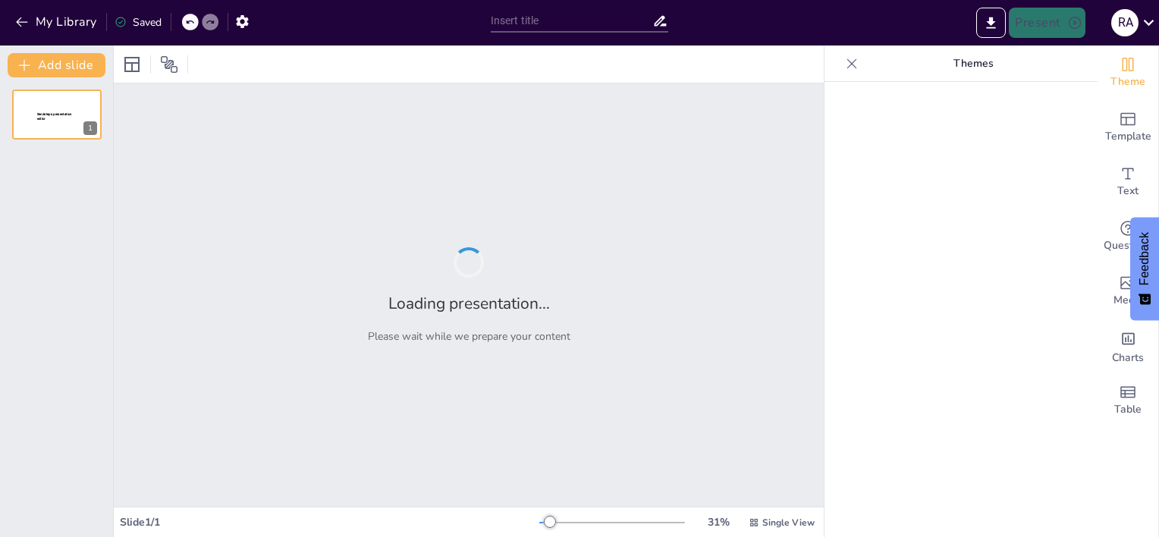
type input "Imported 1 [PERSON_NAME] 2.pptx"
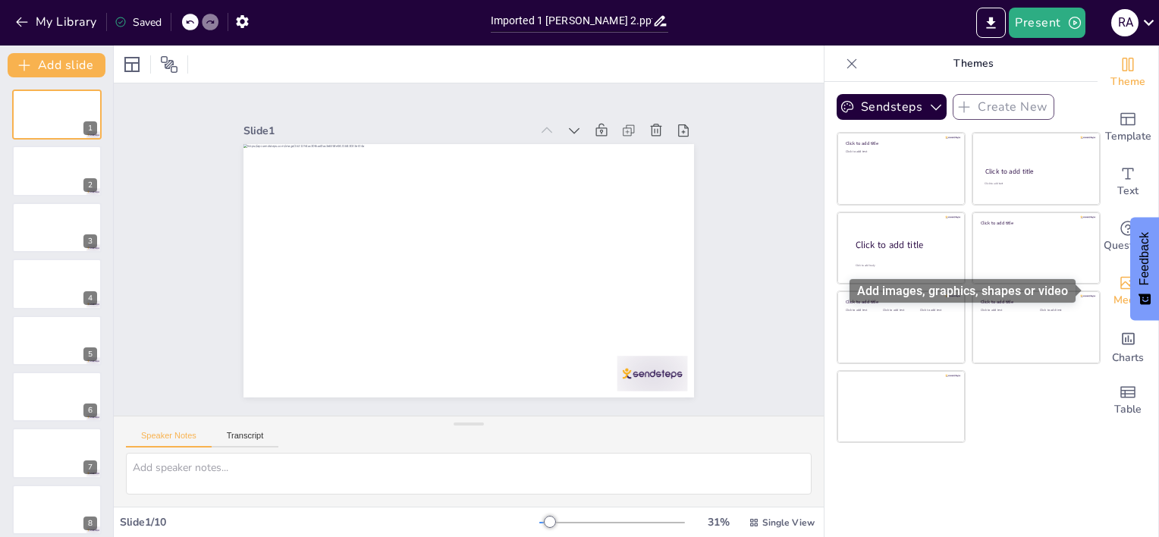
click at [1117, 293] on span "Media" at bounding box center [1129, 300] width 30 height 17
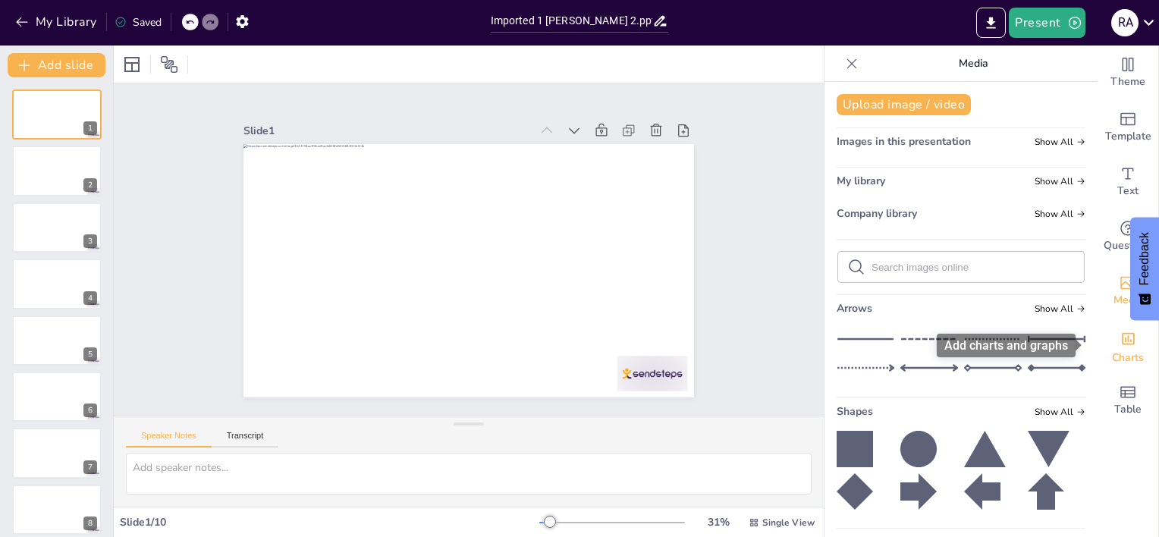
click at [1117, 356] on span "Charts" at bounding box center [1128, 358] width 32 height 17
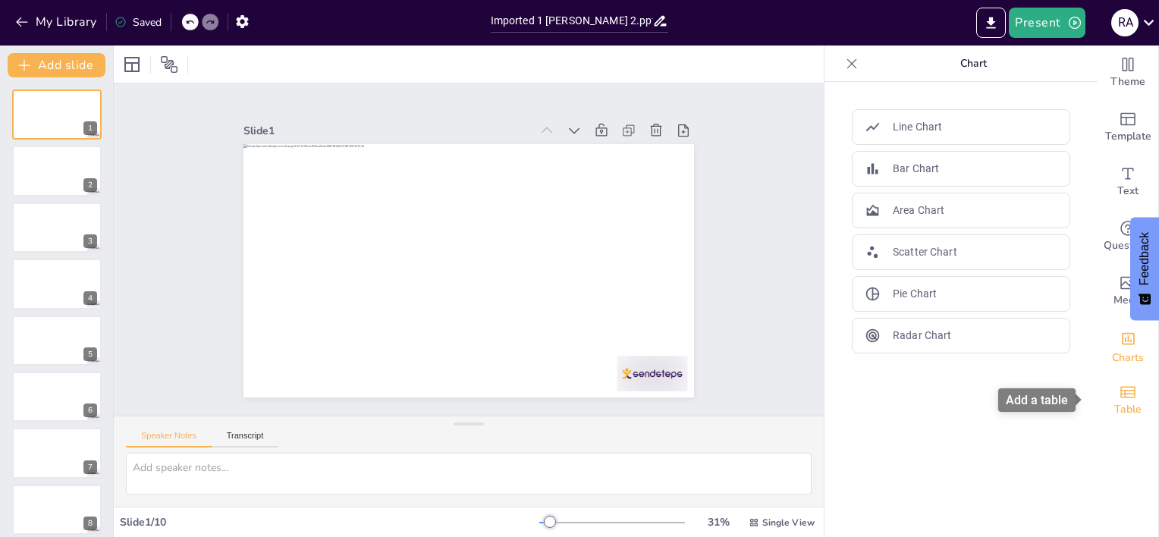
click at [1119, 397] on icon "Add a table" at bounding box center [1128, 392] width 18 height 18
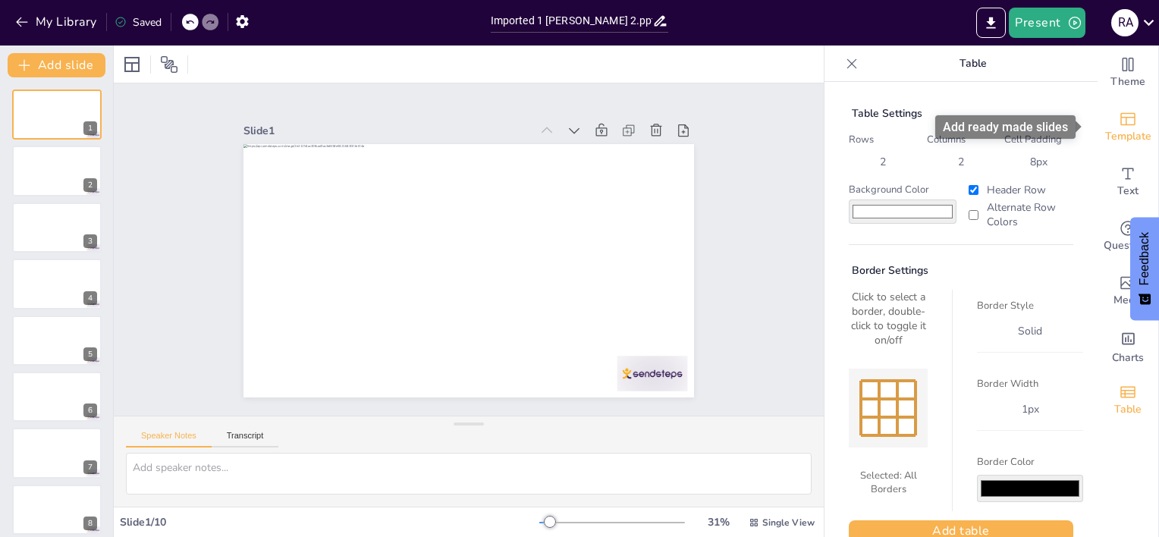
click at [1124, 112] on icon "Add ready made slides" at bounding box center [1128, 119] width 18 height 18
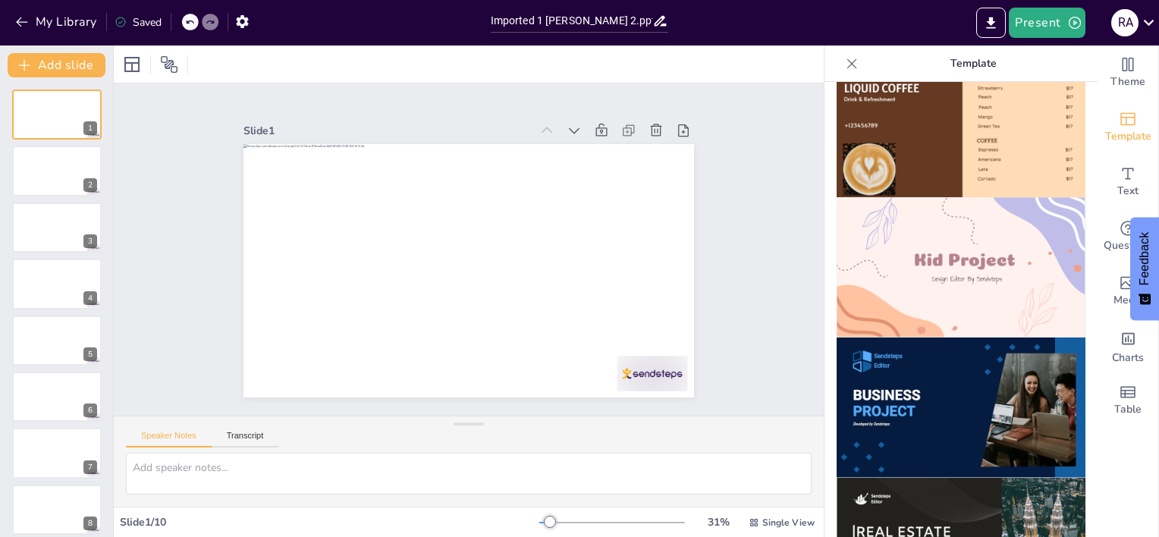
scroll to position [1037, 0]
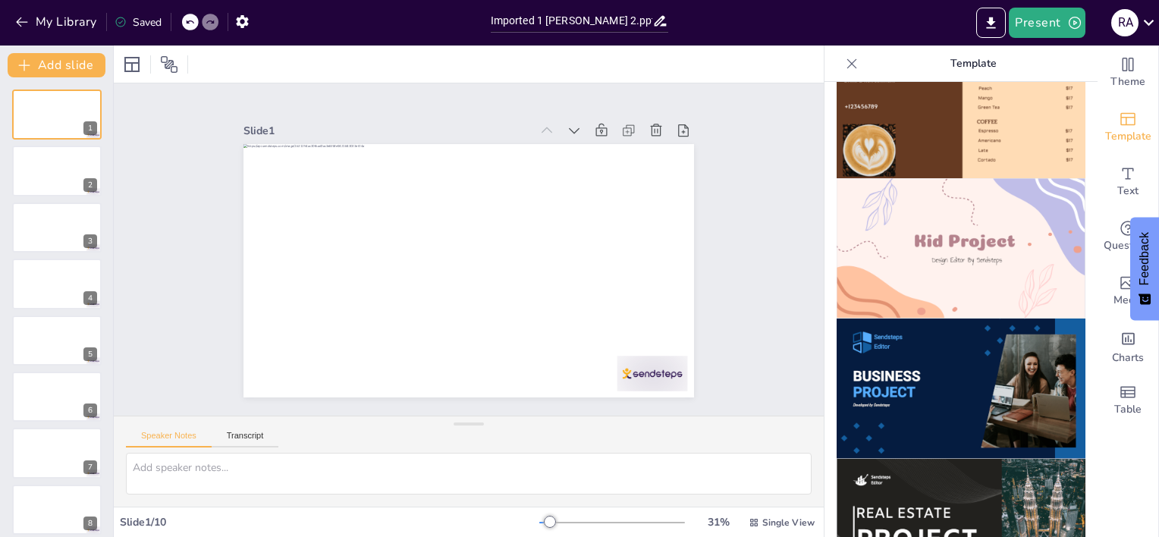
click at [1011, 247] on img at bounding box center [961, 248] width 249 height 140
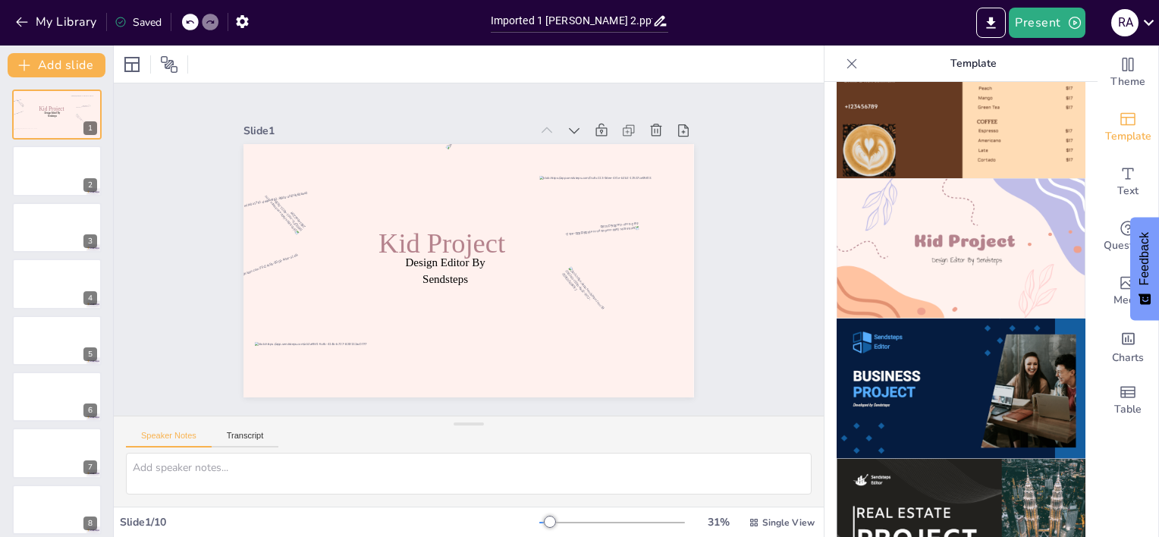
click at [999, 346] on img at bounding box center [961, 389] width 249 height 140
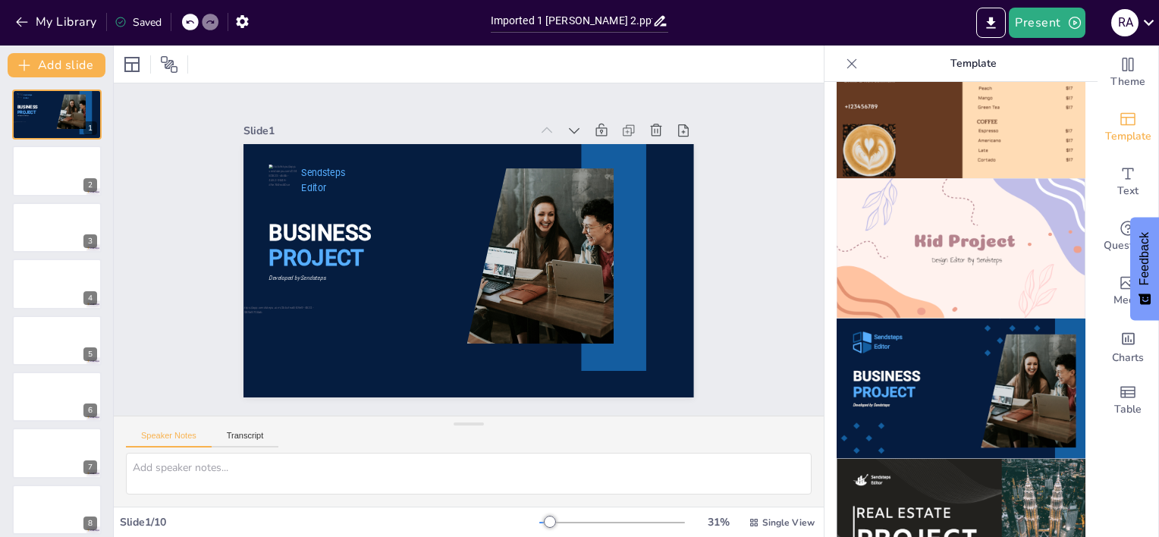
click at [985, 474] on img at bounding box center [961, 529] width 249 height 140
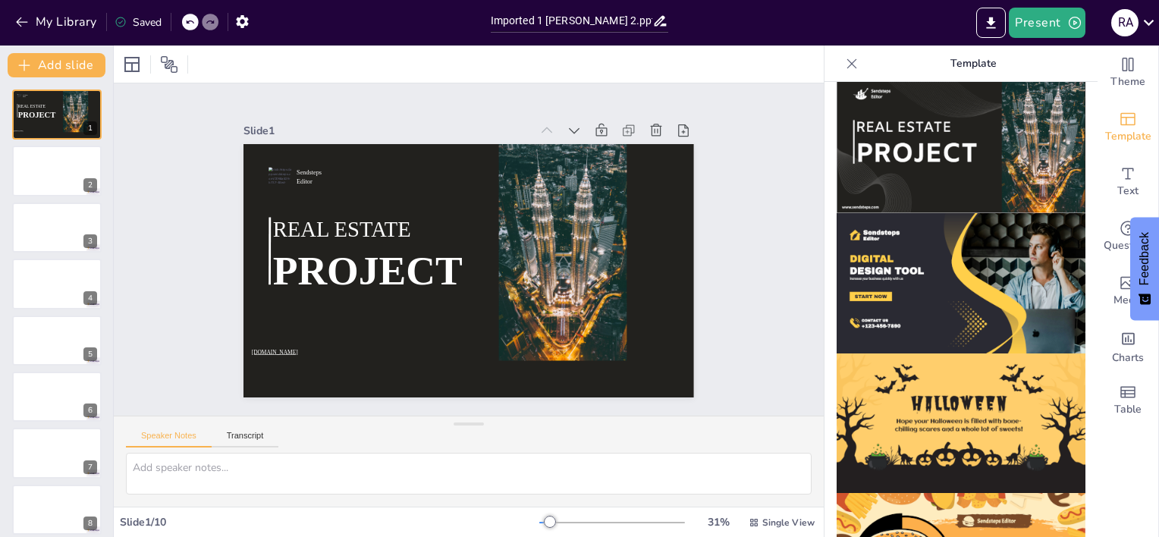
scroll to position [1469, 0]
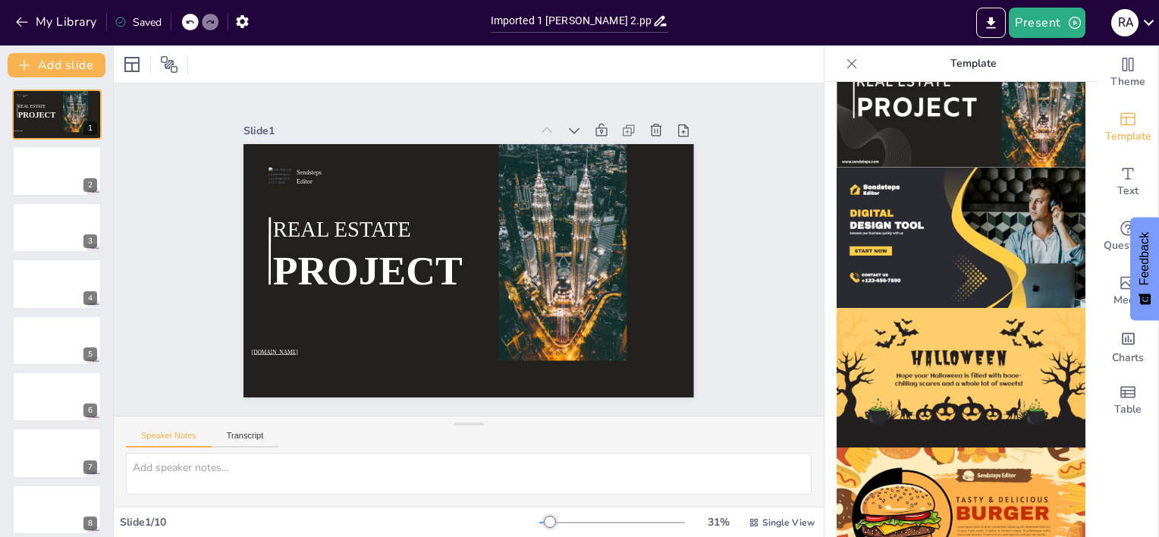
click at [989, 318] on img at bounding box center [961, 378] width 249 height 140
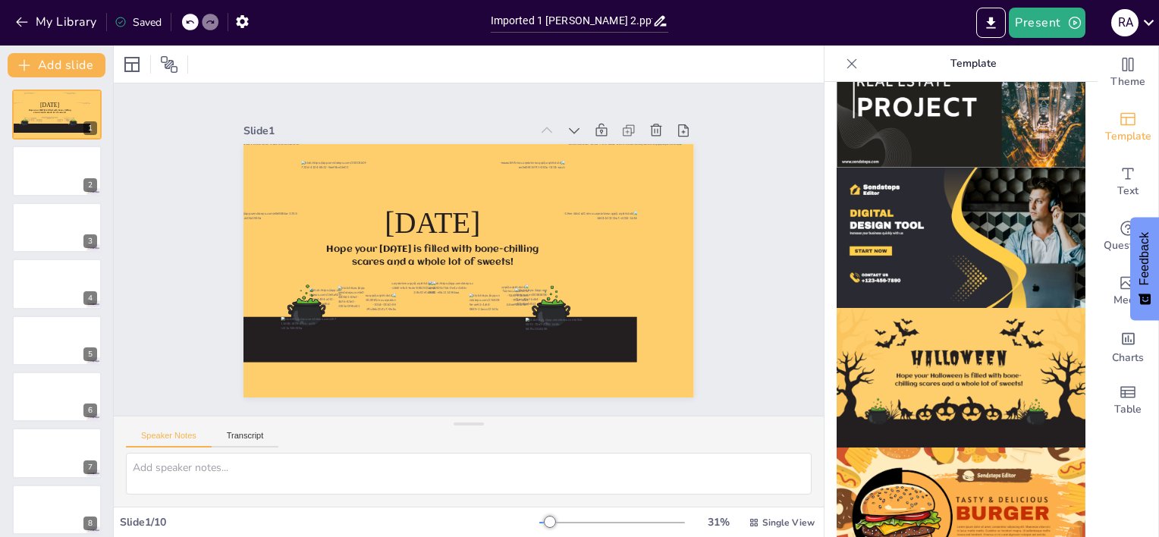
click at [981, 485] on img at bounding box center [961, 518] width 249 height 140
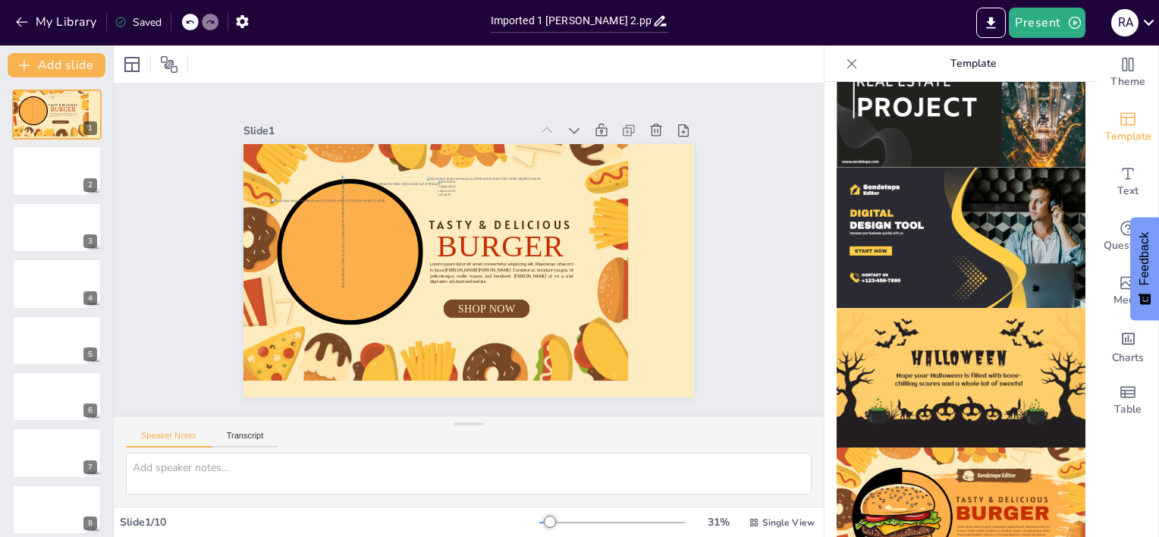
drag, startPoint x: 1076, startPoint y: 465, endPoint x: 1062, endPoint y: 401, distance: 65.9
click at [1062, 401] on div at bounding box center [961, 309] width 273 height 455
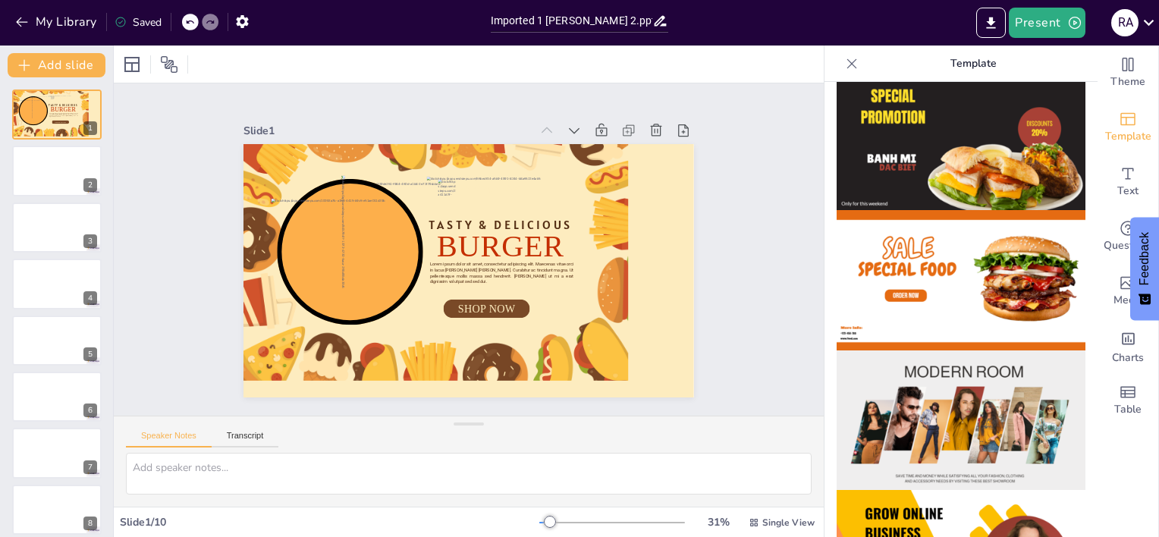
scroll to position [0, 0]
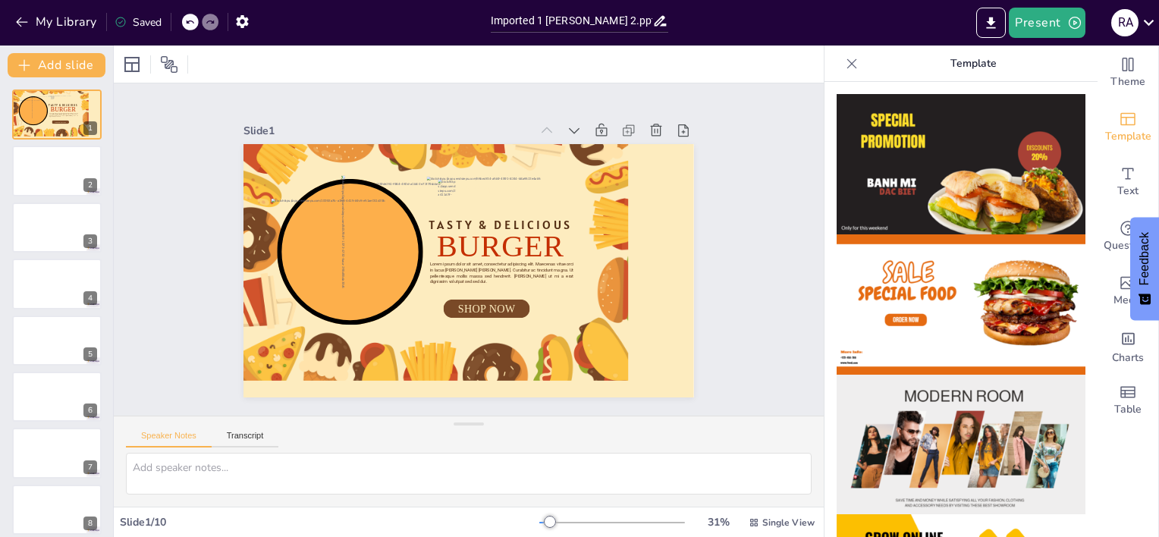
click at [966, 288] on img at bounding box center [961, 304] width 249 height 140
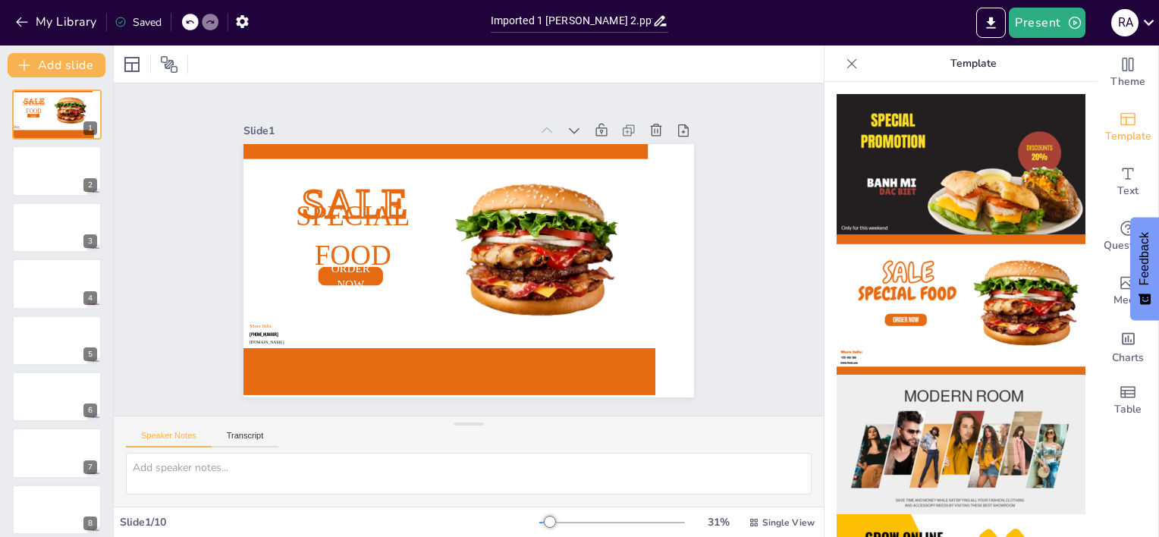
click at [976, 425] on img at bounding box center [961, 445] width 249 height 140
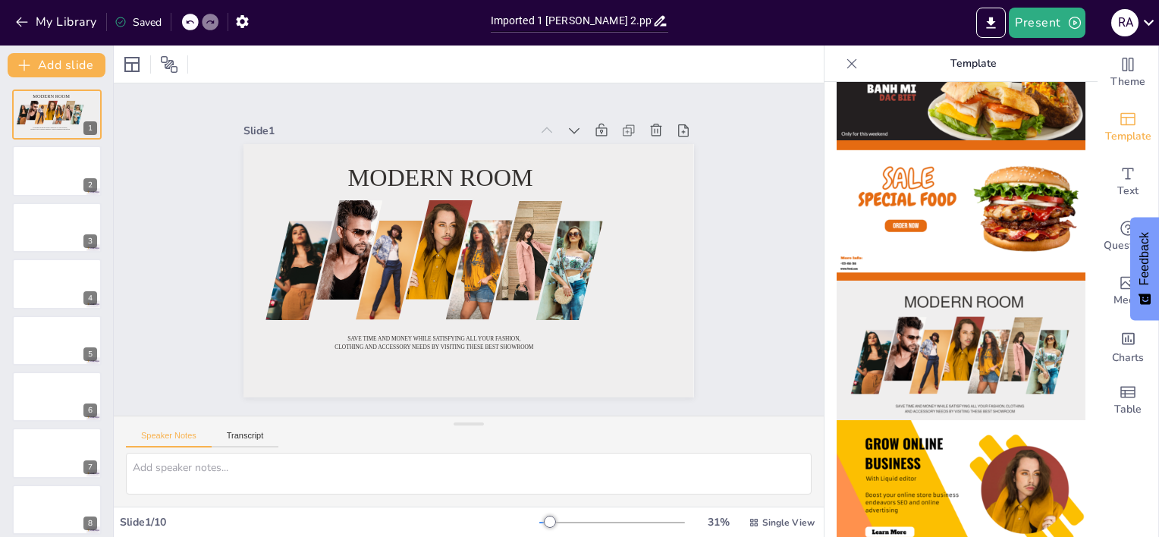
scroll to position [113, 0]
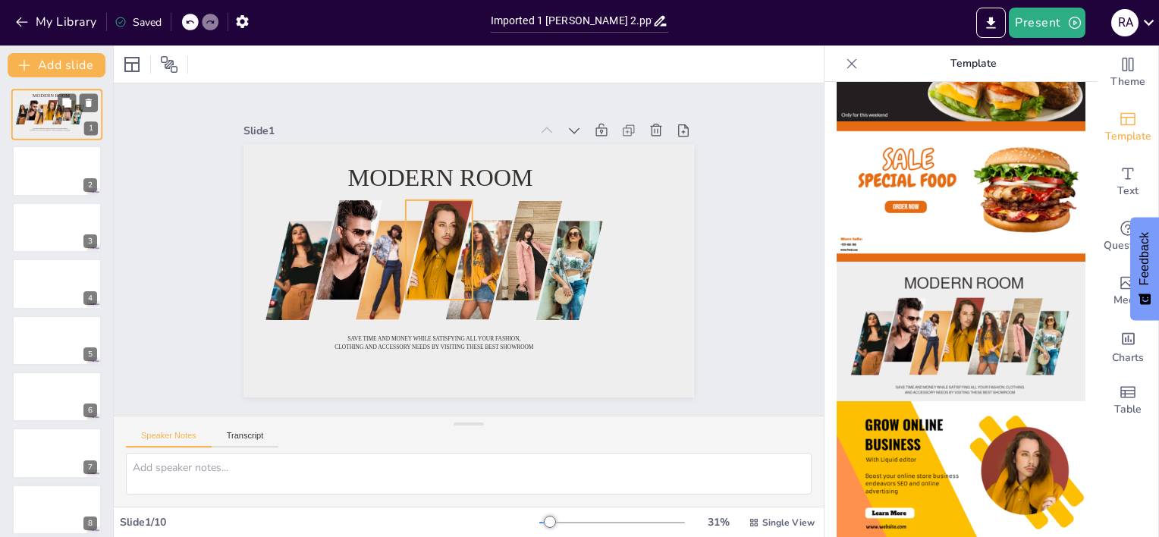
click at [45, 120] on div at bounding box center [51, 111] width 16 height 22
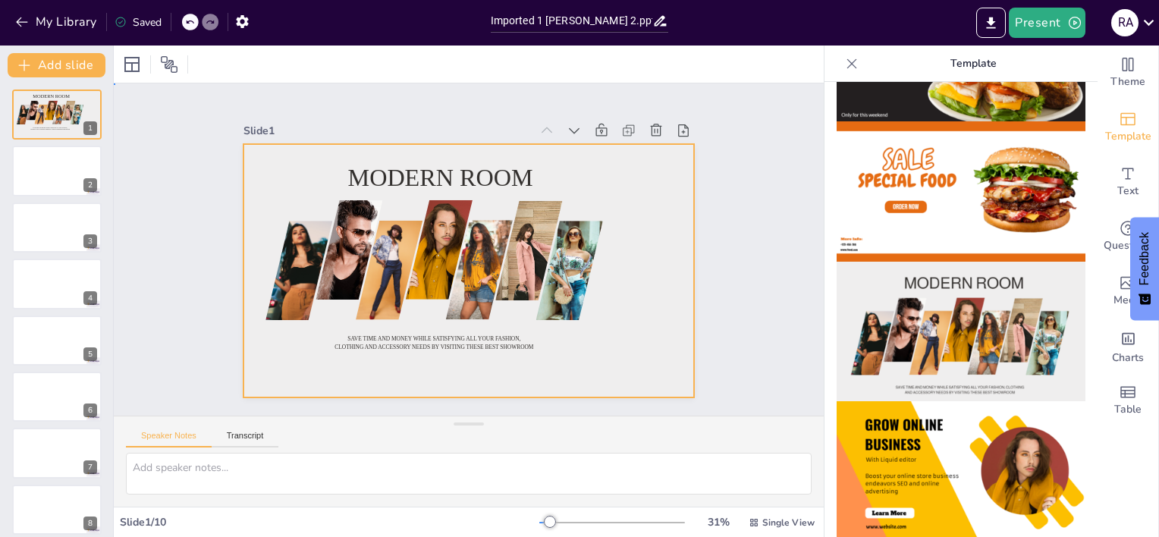
click at [342, 300] on div at bounding box center [466, 270] width 474 height 299
click at [338, 192] on div at bounding box center [466, 270] width 474 height 299
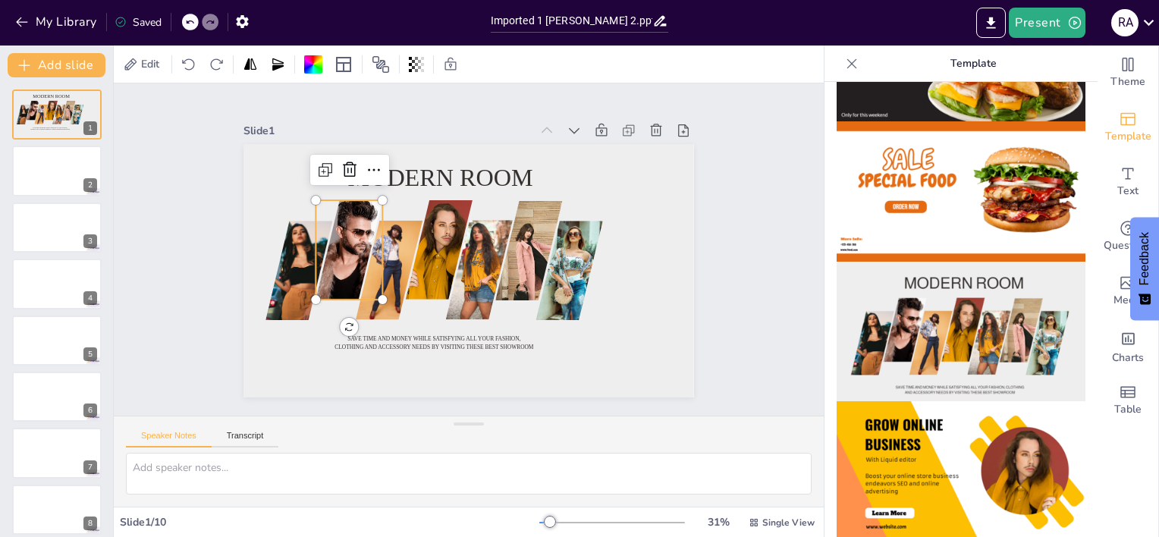
click at [331, 237] on div at bounding box center [352, 226] width 86 height 112
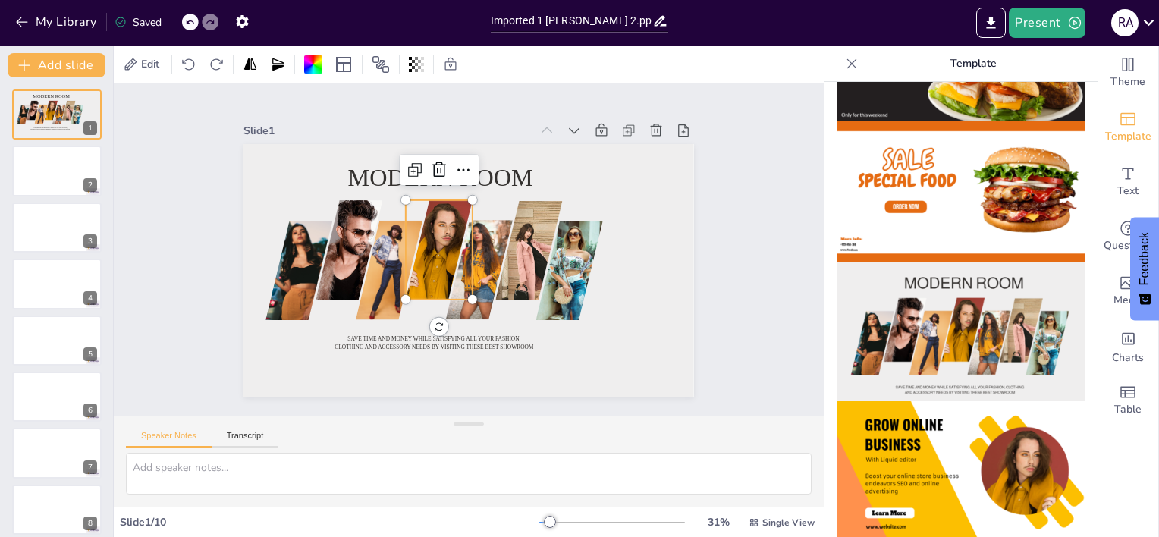
click at [411, 245] on div at bounding box center [441, 248] width 101 height 122
click at [529, 265] on div at bounding box center [567, 280] width 77 height 105
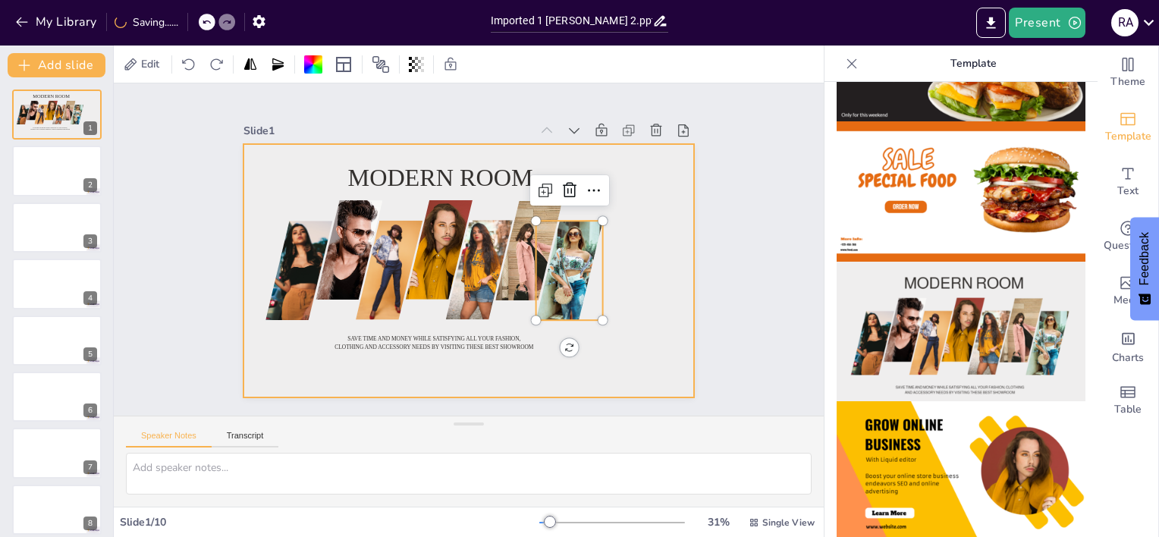
click at [649, 282] on div at bounding box center [452, 262] width 470 height 514
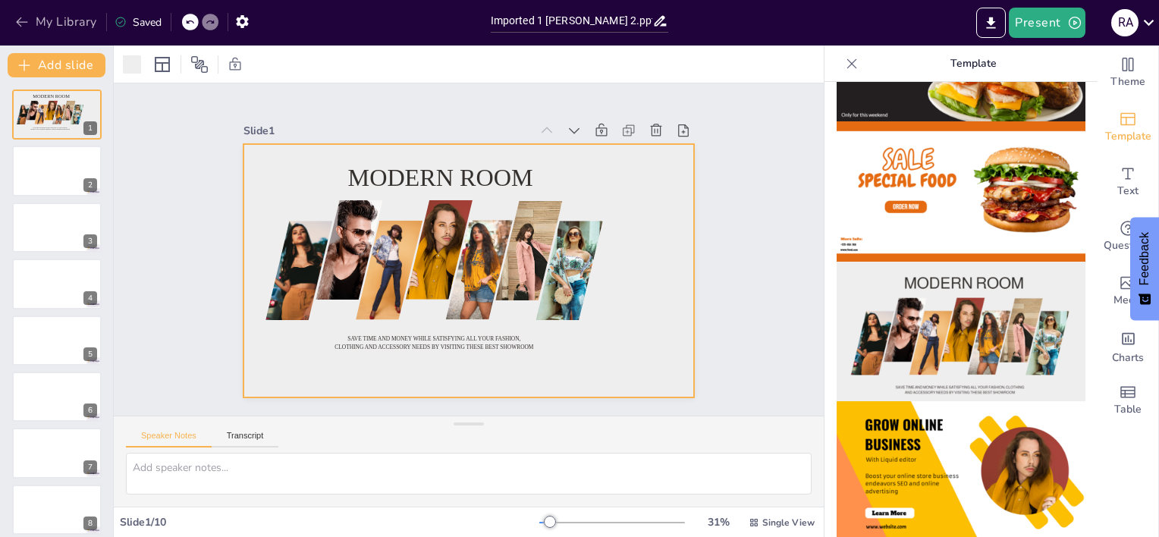
click at [22, 18] on icon "button" at bounding box center [21, 21] width 15 height 15
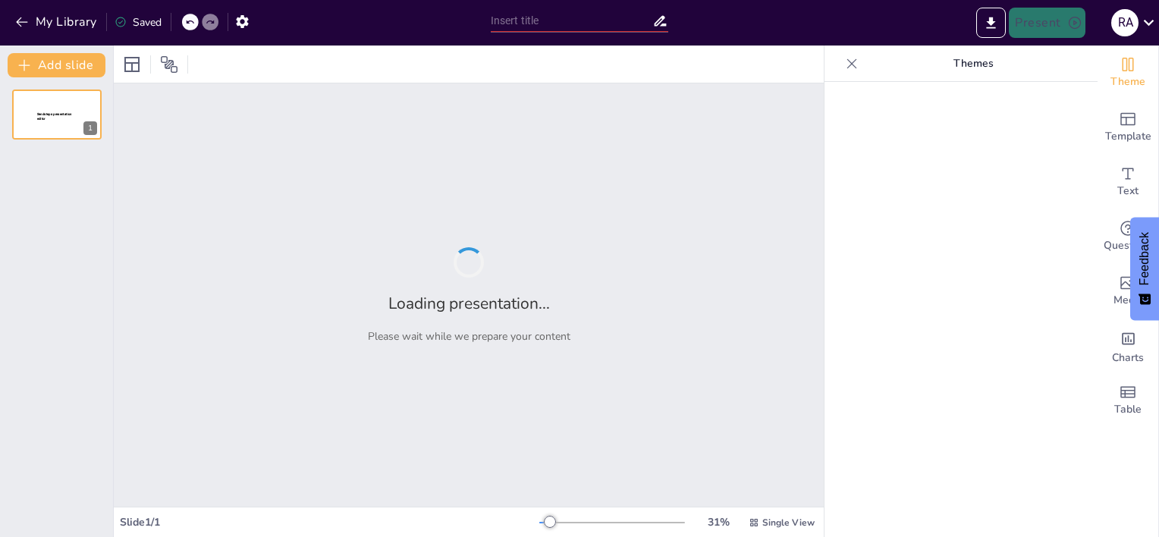
type input "Firmes en la Verdad: Permanencia en [DEMOGRAPHIC_DATA] en Tiempos de Confusión"
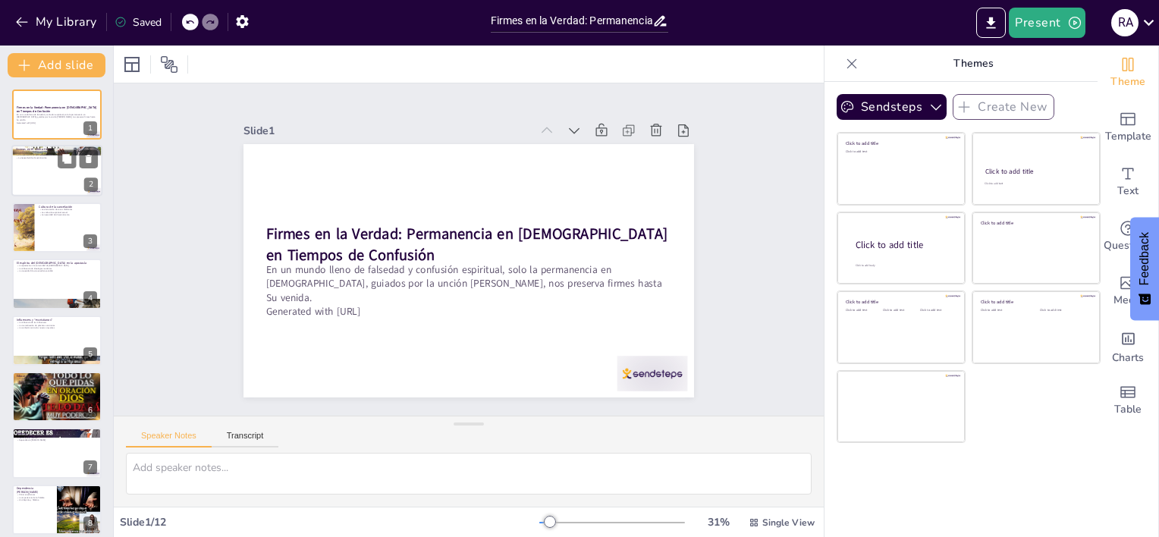
click at [18, 178] on div at bounding box center [56, 172] width 91 height 52
type textarea "La advertencia de [PERSON_NAME] sobre el [DEMOGRAPHIC_DATA] es crucial en estos…"
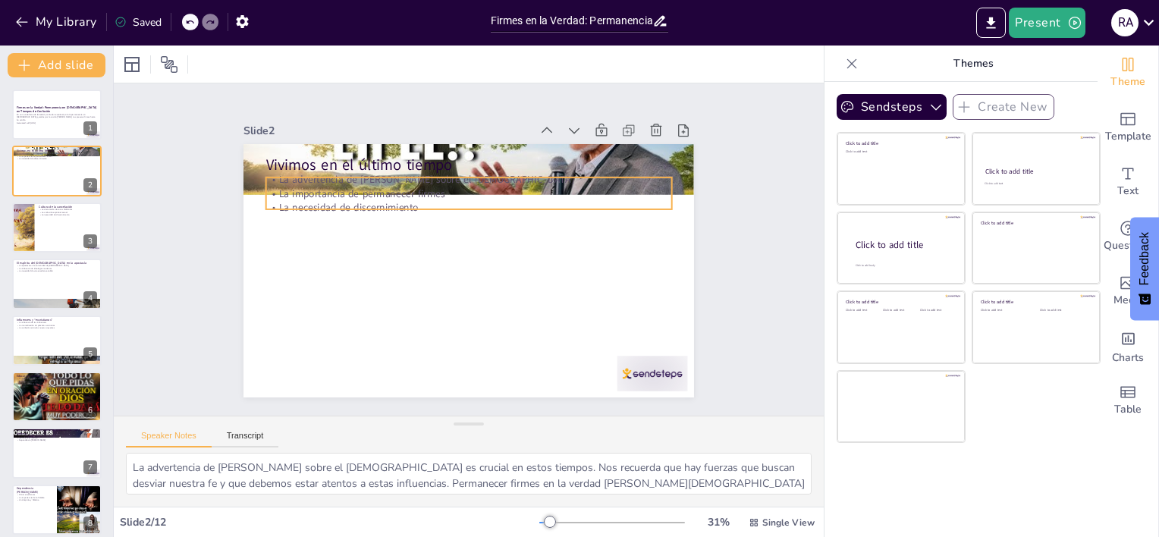
click at [351, 174] on p "La advertencia de [PERSON_NAME] sobre el [DEMOGRAPHIC_DATA]" at bounding box center [400, 264] width 98 height 400
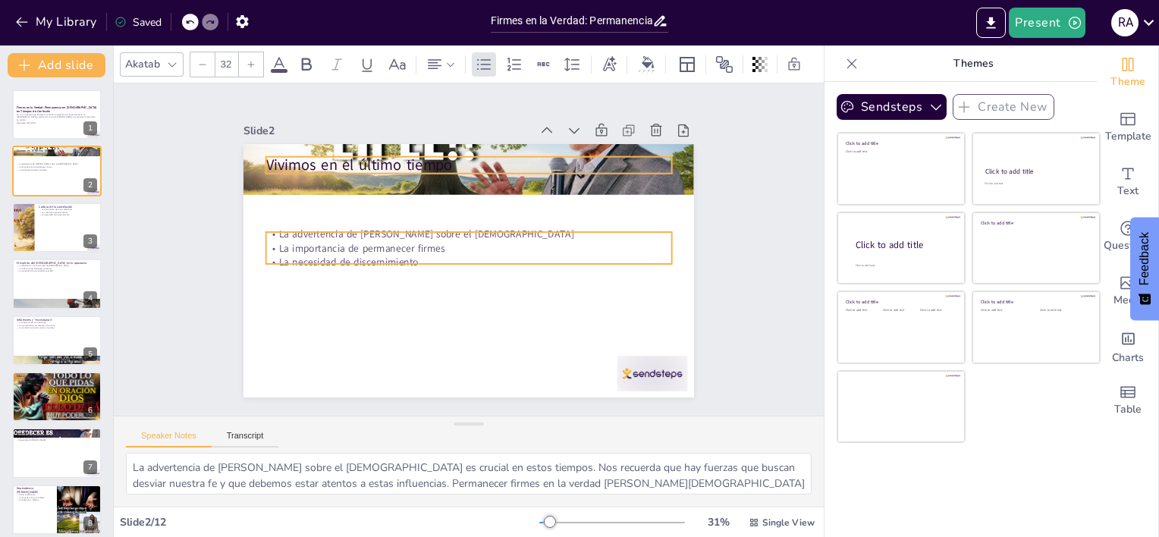
type input "48"
click at [333, 149] on div "Vivimos en el último tiempo La advertencia de [PERSON_NAME] sobre el anticristo…" at bounding box center [464, 228] width 493 height 341
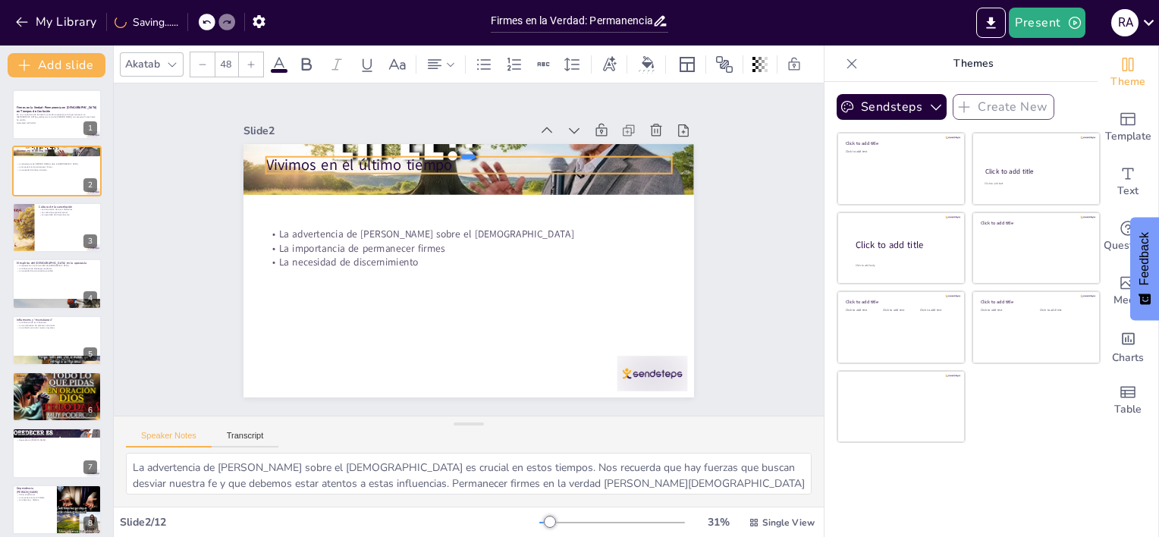
click at [380, 149] on div at bounding box center [535, 176] width 310 height 280
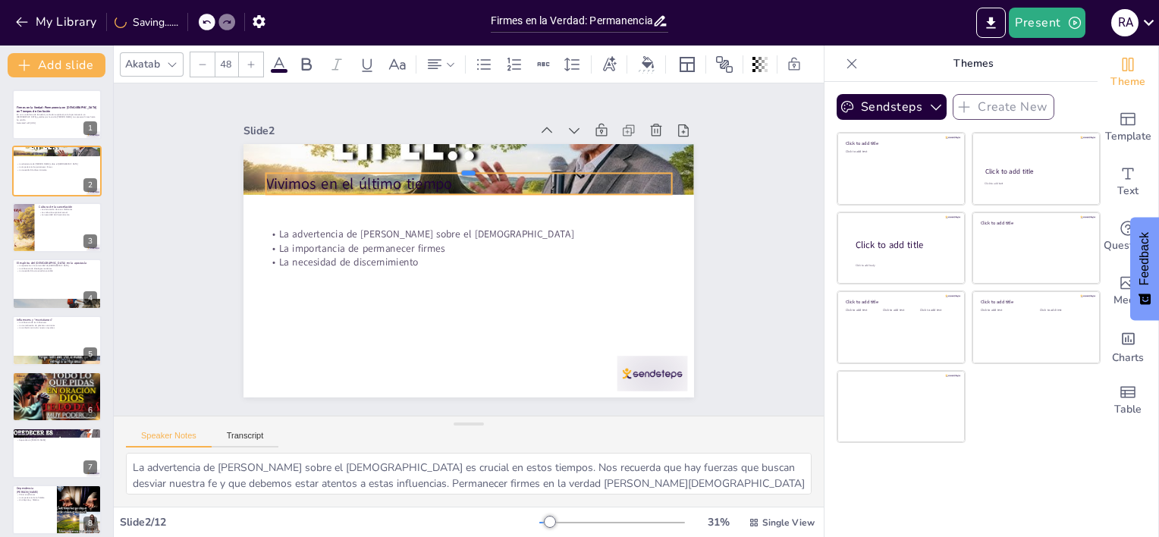
drag, startPoint x: 304, startPoint y: 149, endPoint x: 319, endPoint y: 218, distance: 71.4
click at [319, 218] on div "Vivimos en el último tiempo La advertencia de [PERSON_NAME] sobre el anticristo…" at bounding box center [458, 231] width 517 height 445
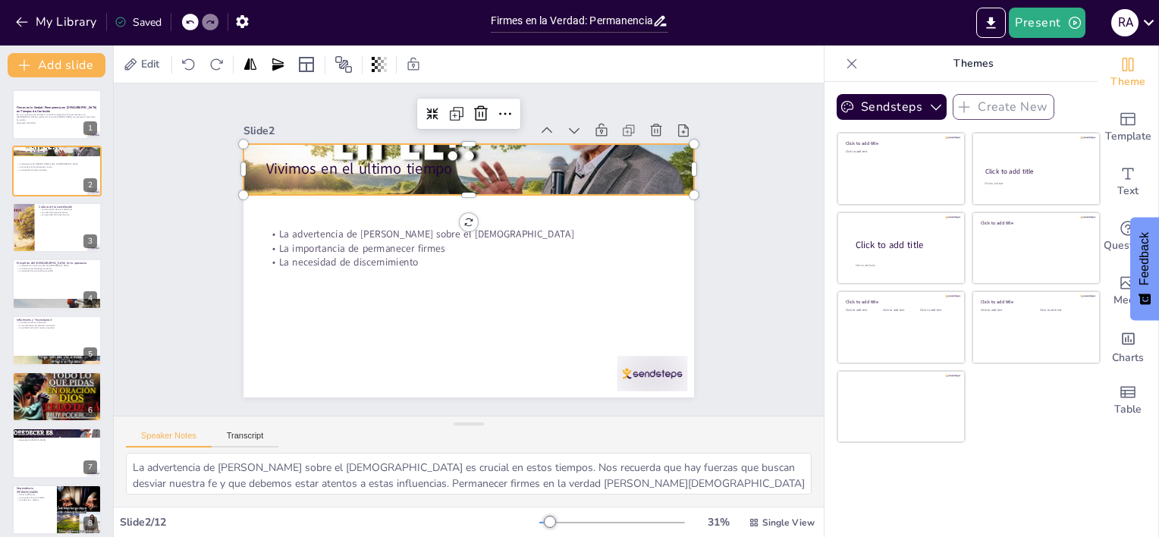
click at [435, 138] on div at bounding box center [522, 309] width 504 height 490
click at [435, 138] on div at bounding box center [436, 322] width 514 height 415
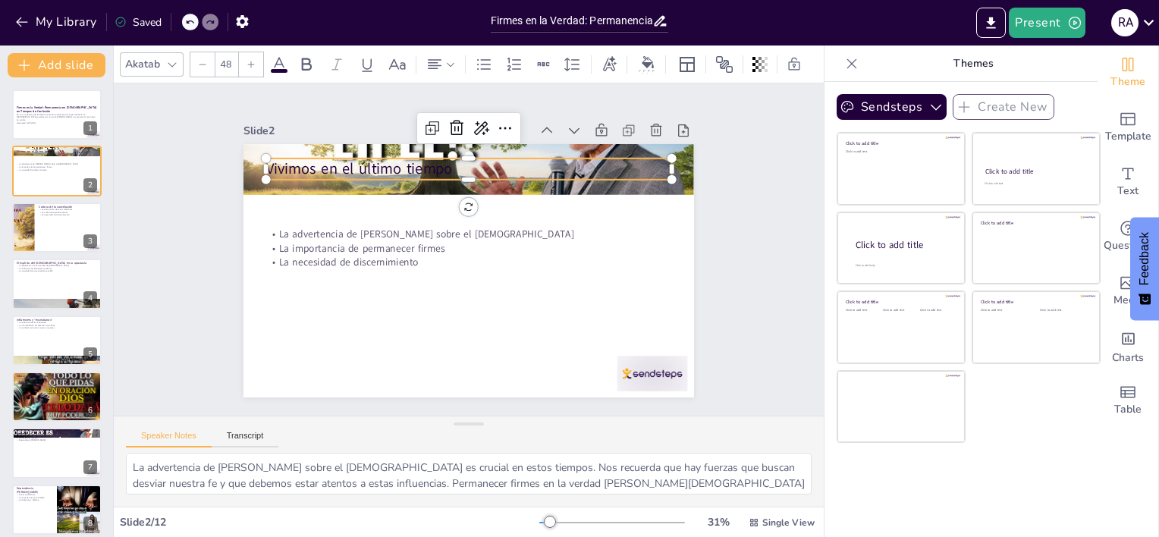
click at [619, 173] on div "Vivimos en el último tiempo La advertencia de [PERSON_NAME] sobre el anticristo…" at bounding box center [448, 244] width 341 height 493
click at [639, 184] on div "Vivimos en el último tiempo La advertencia de [PERSON_NAME] sobre el anticristo…" at bounding box center [449, 256] width 380 height 507
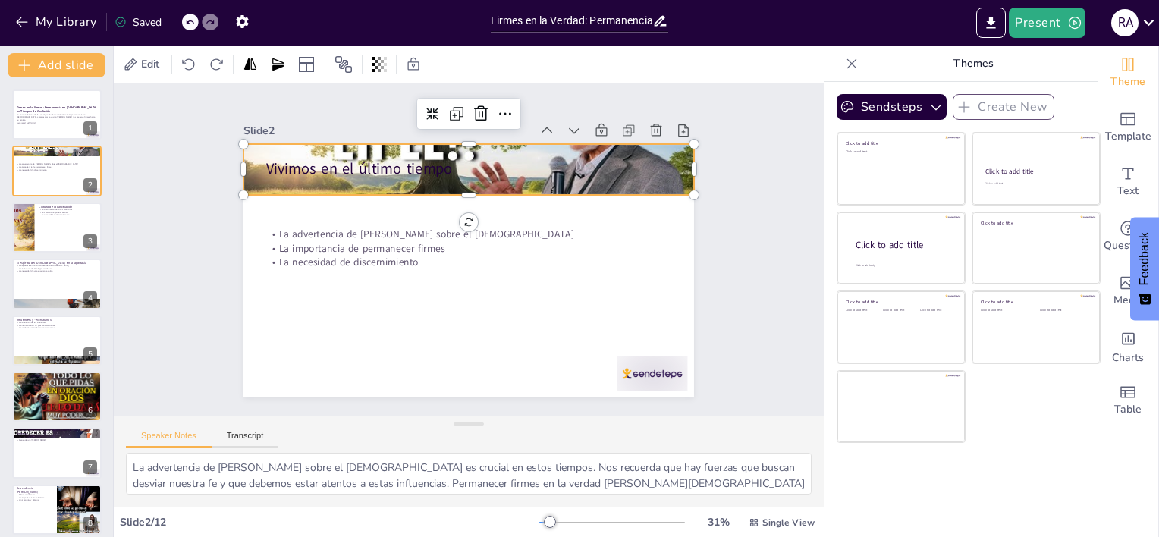
click at [455, 185] on div at bounding box center [522, 190] width 504 height 490
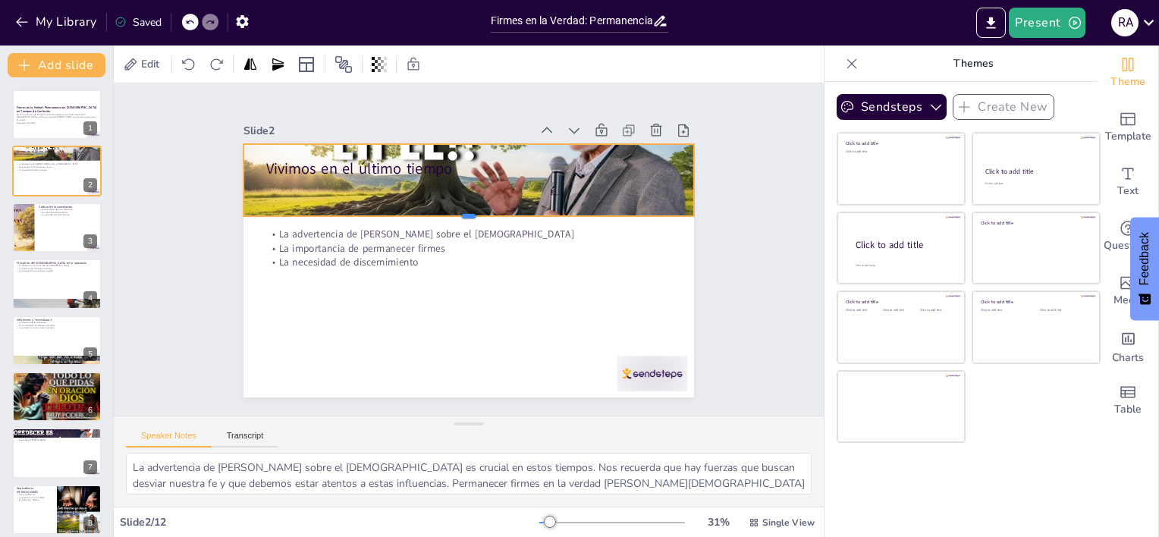
drag, startPoint x: 460, startPoint y: 190, endPoint x: 463, endPoint y: 212, distance: 21.4
click at [463, 212] on div at bounding box center [458, 275] width 416 height 194
click at [410, 140] on div at bounding box center [545, 274] width 380 height 507
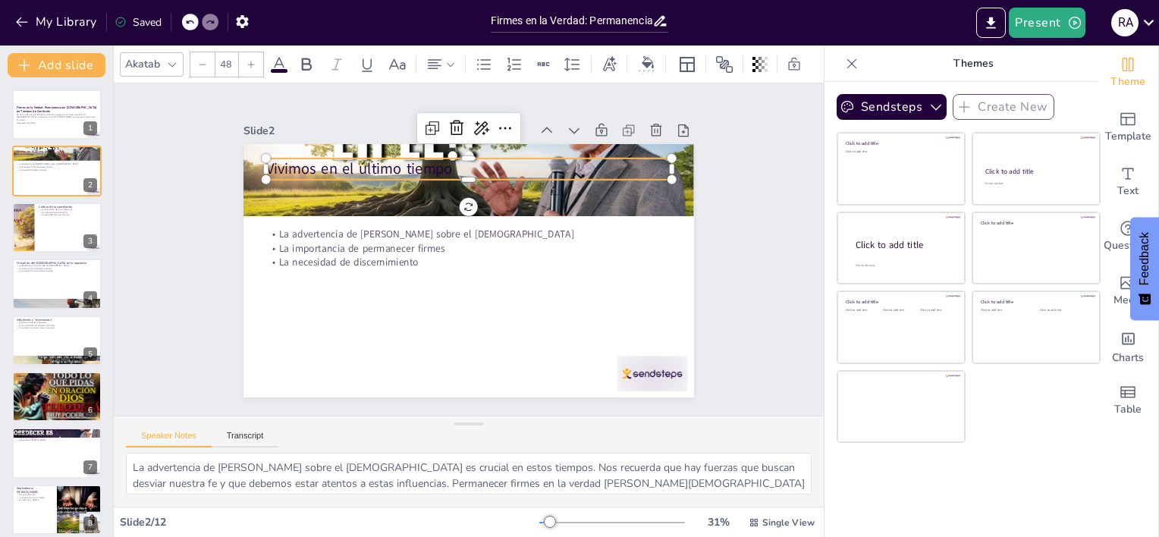
click at [385, 164] on p "Vivimos en el último tiempo" at bounding box center [528, 304] width 287 height 316
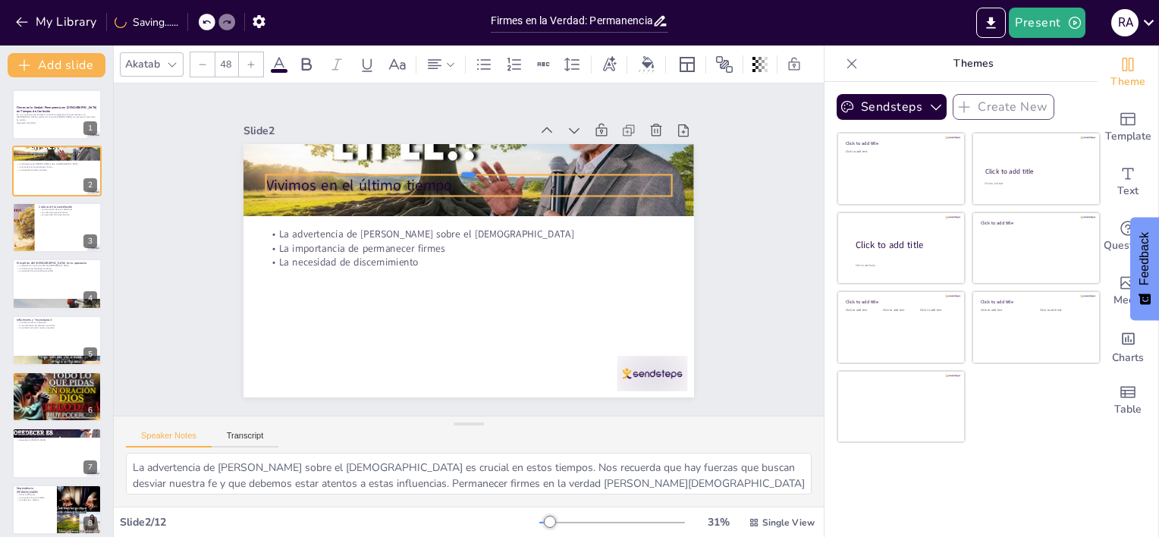
drag, startPoint x: 562, startPoint y: 149, endPoint x: 599, endPoint y: 167, distance: 41.1
click at [599, 167] on div at bounding box center [542, 282] width 175 height 375
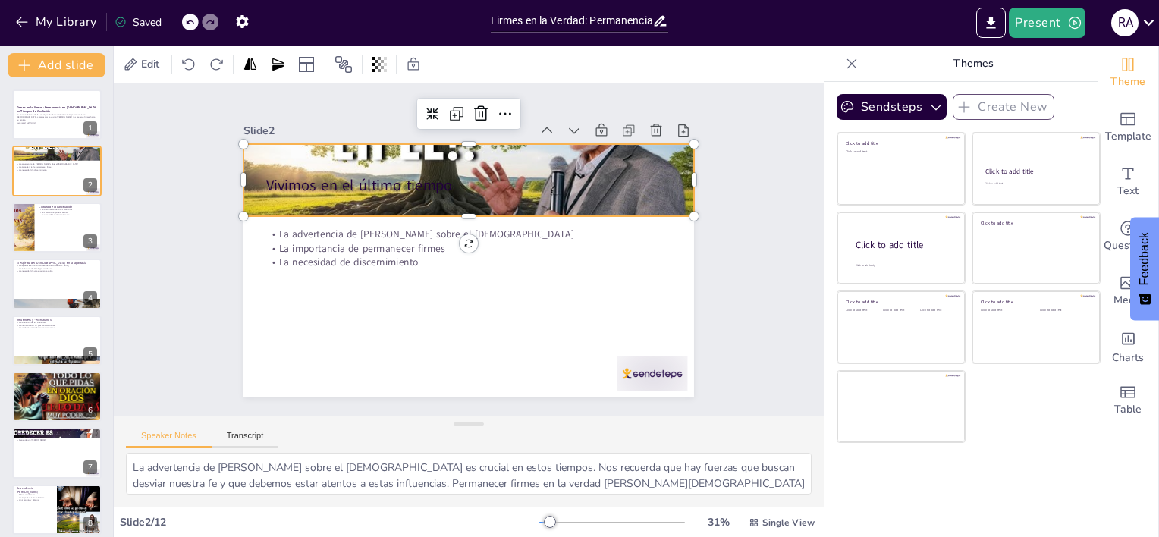
click at [355, 149] on div at bounding box center [545, 224] width 380 height 507
click at [464, 146] on div at bounding box center [508, 318] width 517 height 445
click at [429, 146] on div at bounding box center [542, 282] width 415 height 514
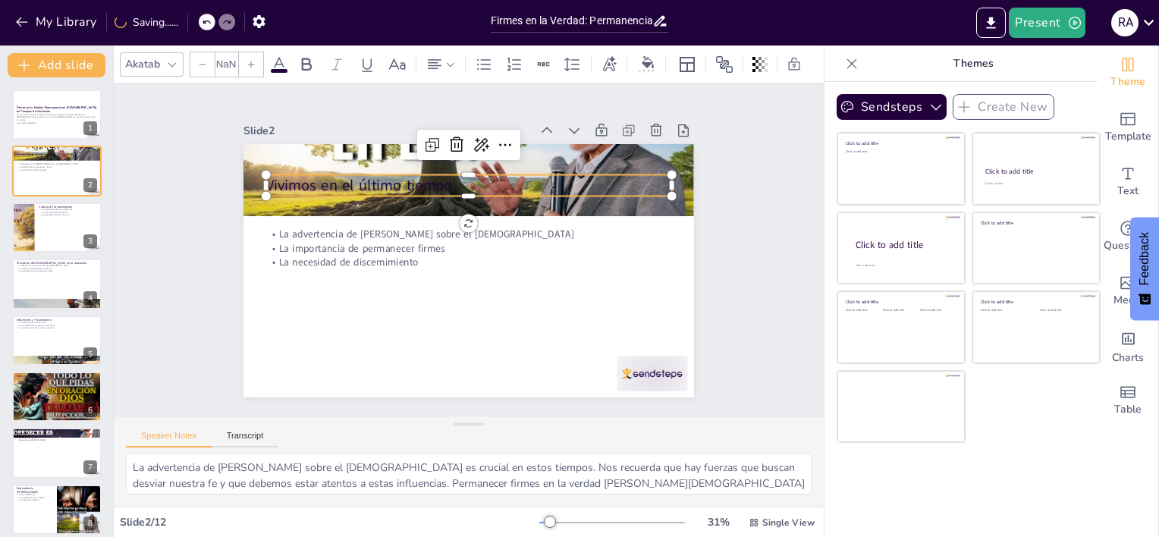
type input "48"
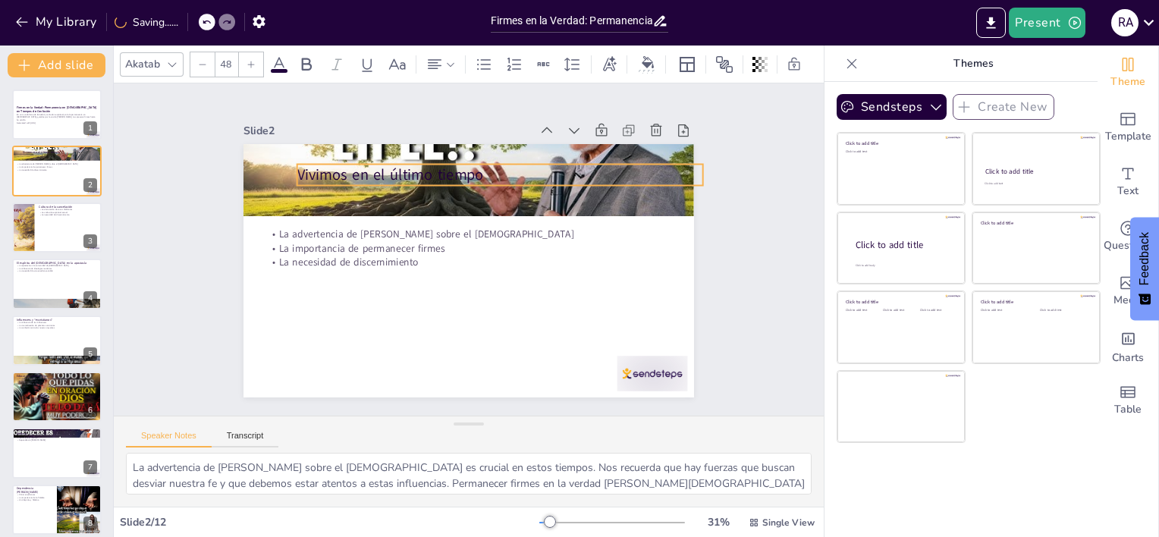
drag, startPoint x: 385, startPoint y: 174, endPoint x: 416, endPoint y: 163, distance: 32.9
click at [416, 163] on p "Vivimos en el último tiempo" at bounding box center [534, 200] width 362 height 221
click at [42, 229] on div at bounding box center [56, 228] width 91 height 52
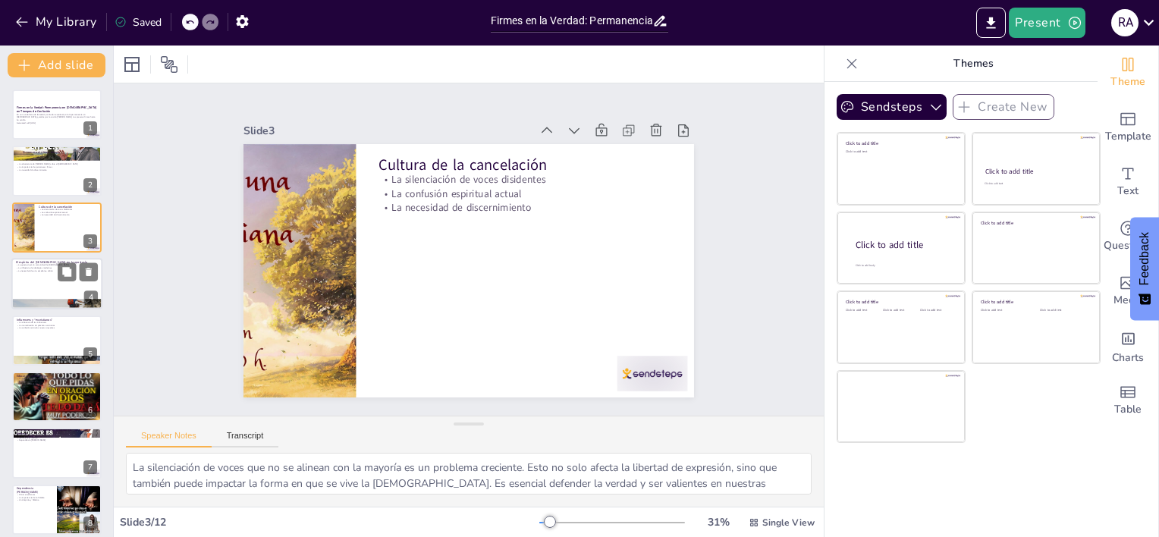
click at [52, 300] on div at bounding box center [56, 305] width 91 height 62
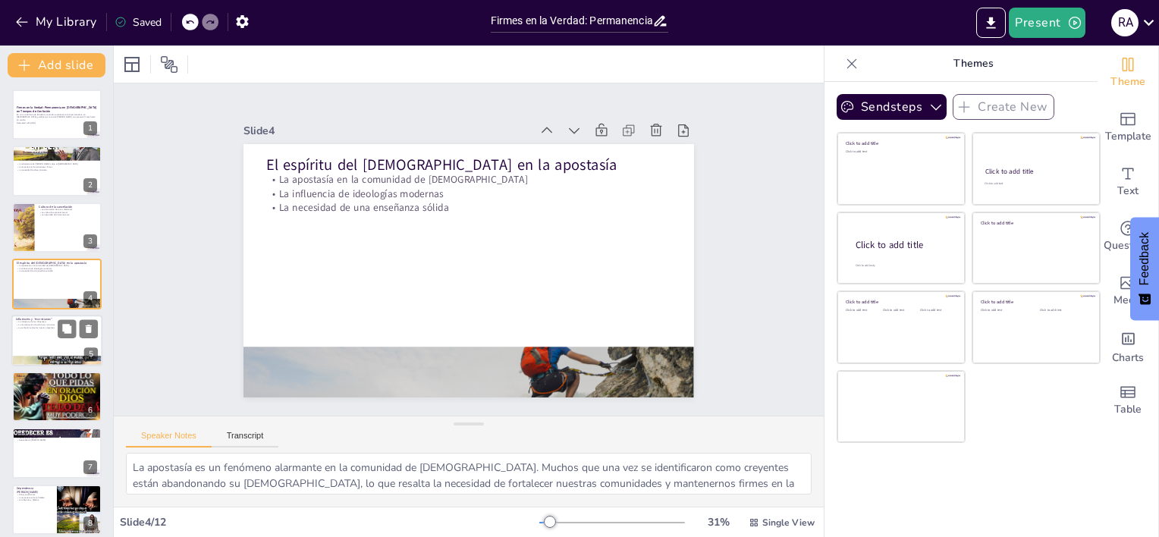
click at [52, 339] on div at bounding box center [56, 341] width 91 height 52
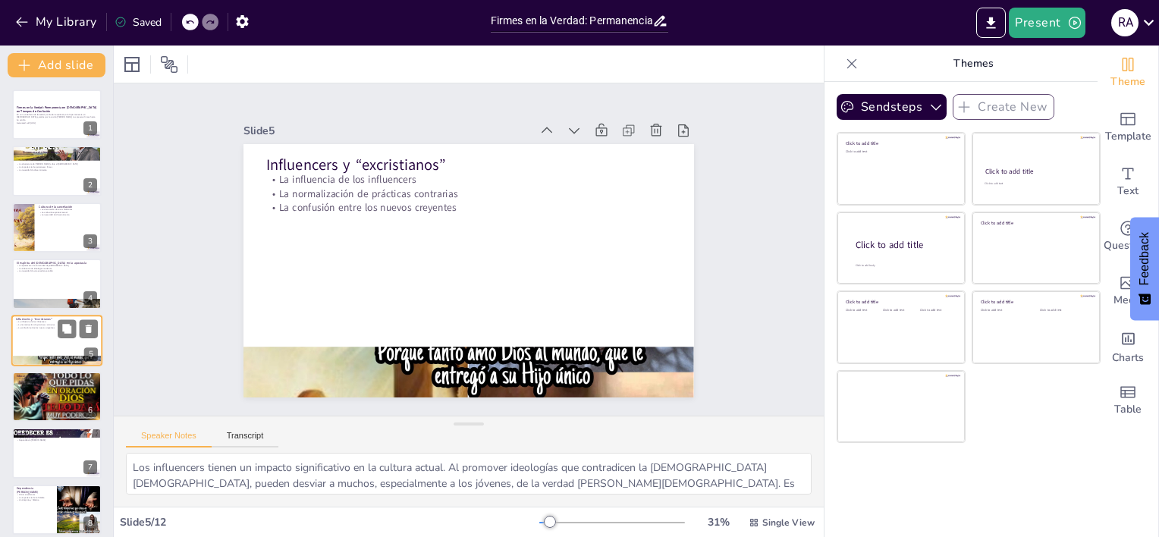
scroll to position [33, 0]
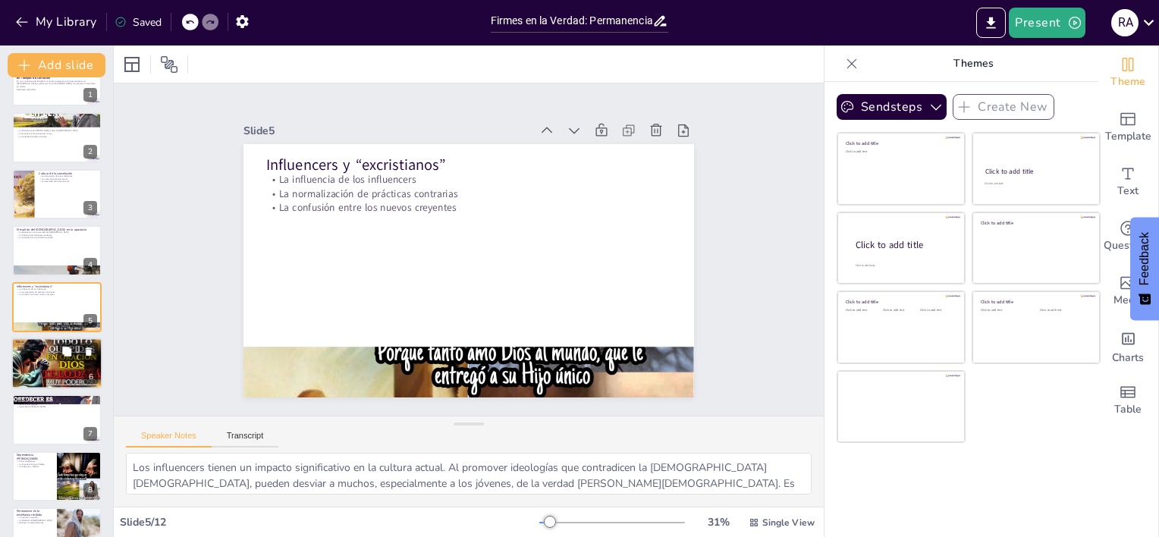
click at [55, 361] on div at bounding box center [56, 363] width 91 height 68
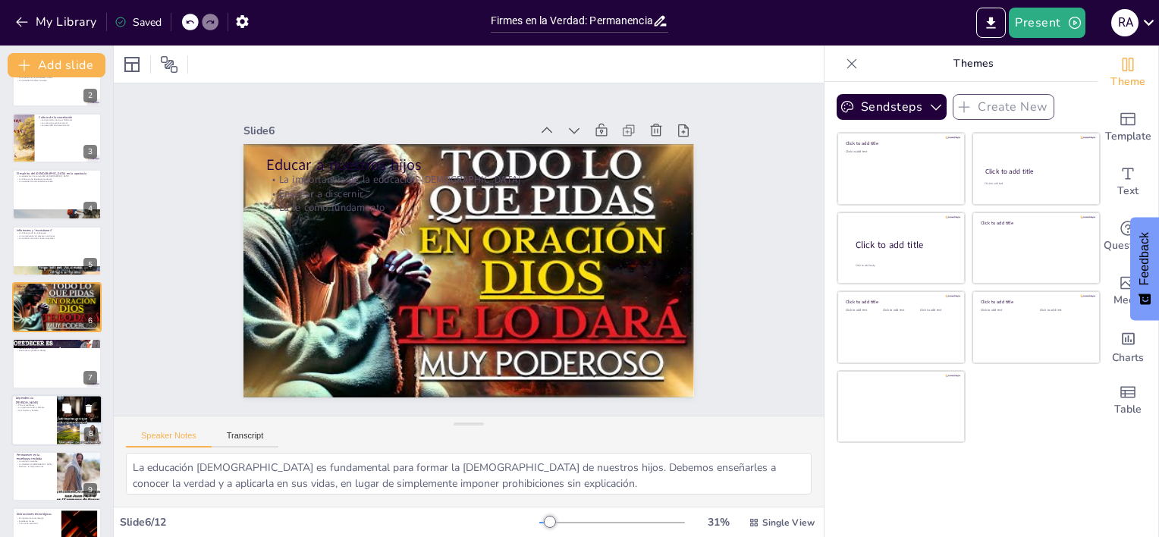
click at [49, 397] on p "Dependencia [PERSON_NAME]" at bounding box center [34, 400] width 36 height 8
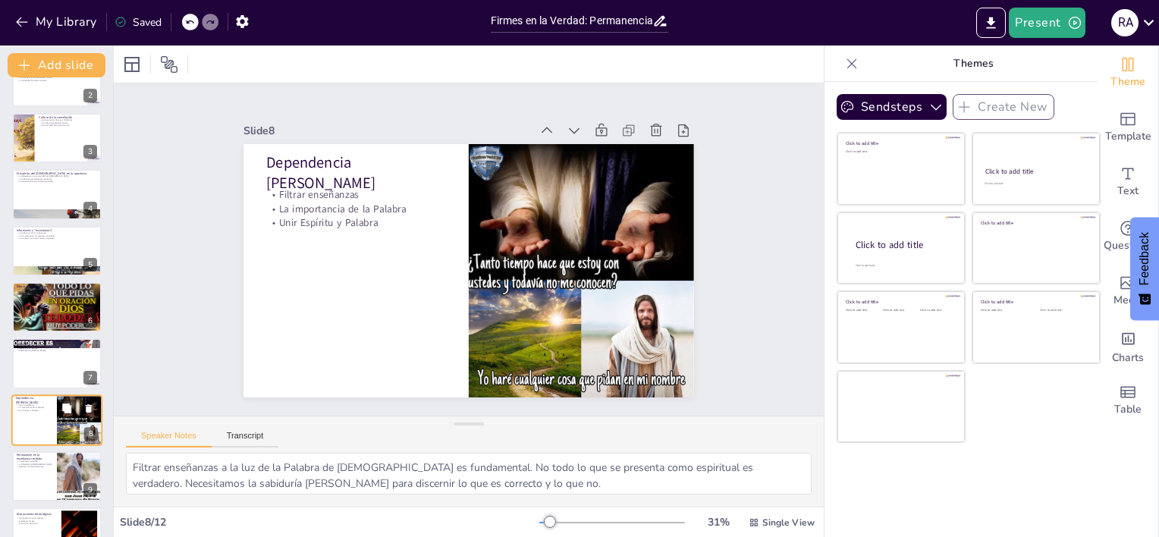
scroll to position [203, 0]
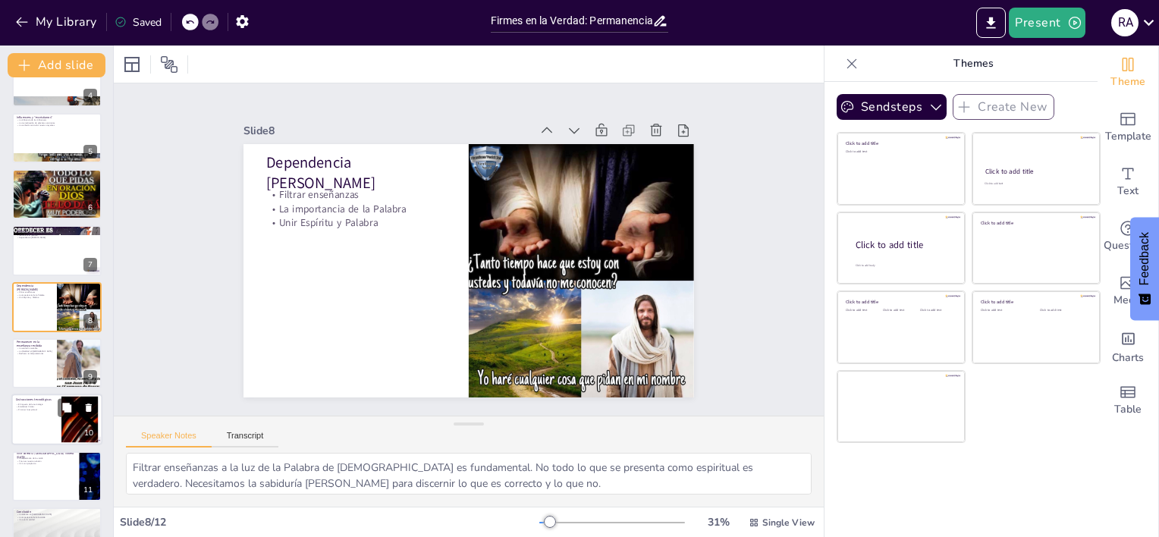
click at [41, 431] on div at bounding box center [56, 420] width 91 height 52
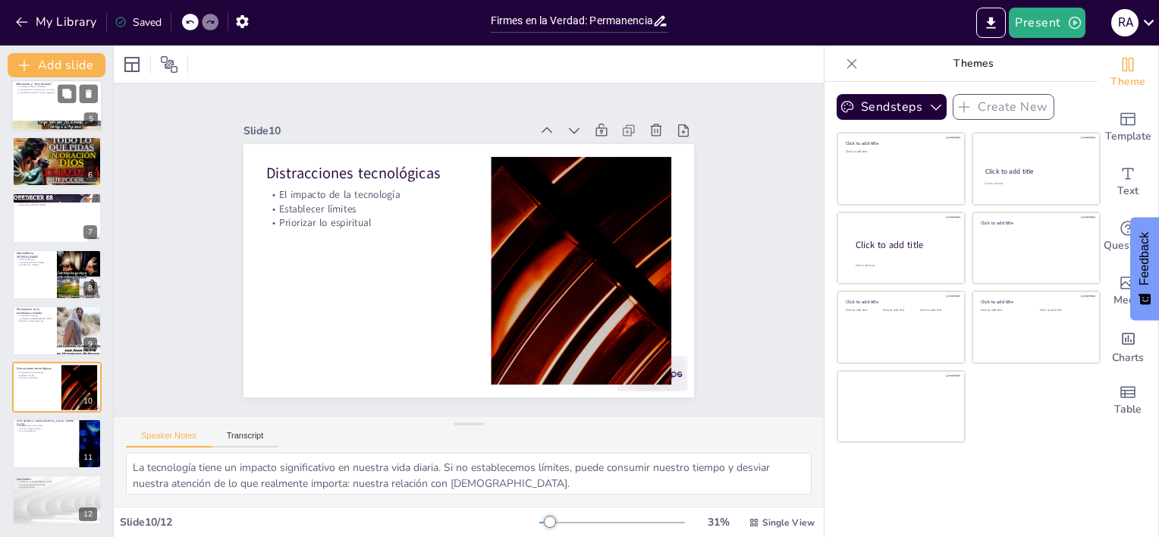
click at [39, 112] on div at bounding box center [56, 106] width 91 height 52
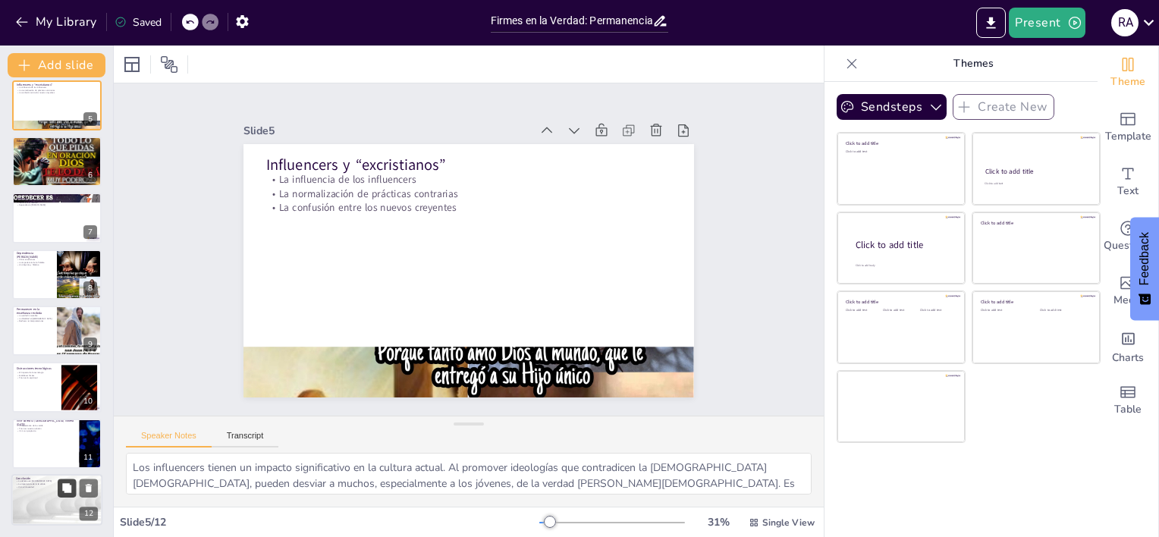
click at [58, 490] on button at bounding box center [67, 488] width 18 height 18
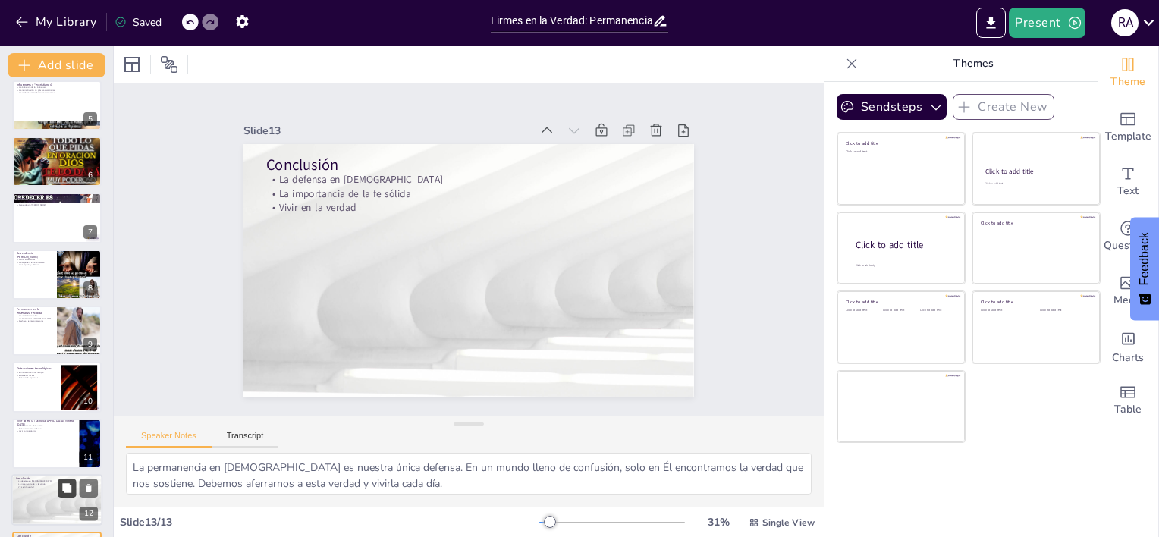
scroll to position [291, 0]
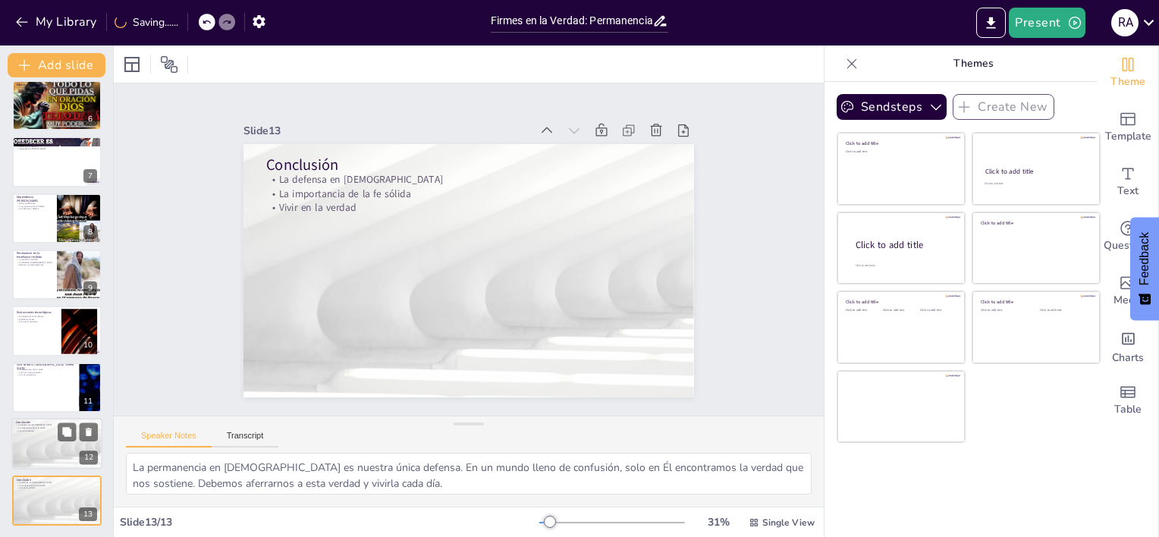
click at [51, 446] on div at bounding box center [56, 444] width 91 height 52
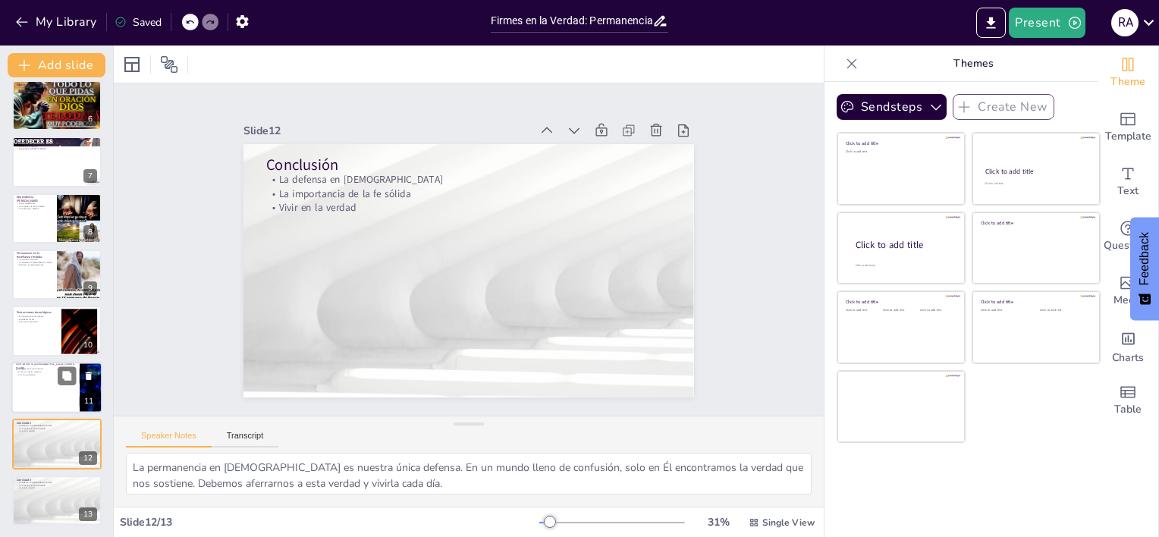
click at [45, 385] on div at bounding box center [56, 388] width 91 height 52
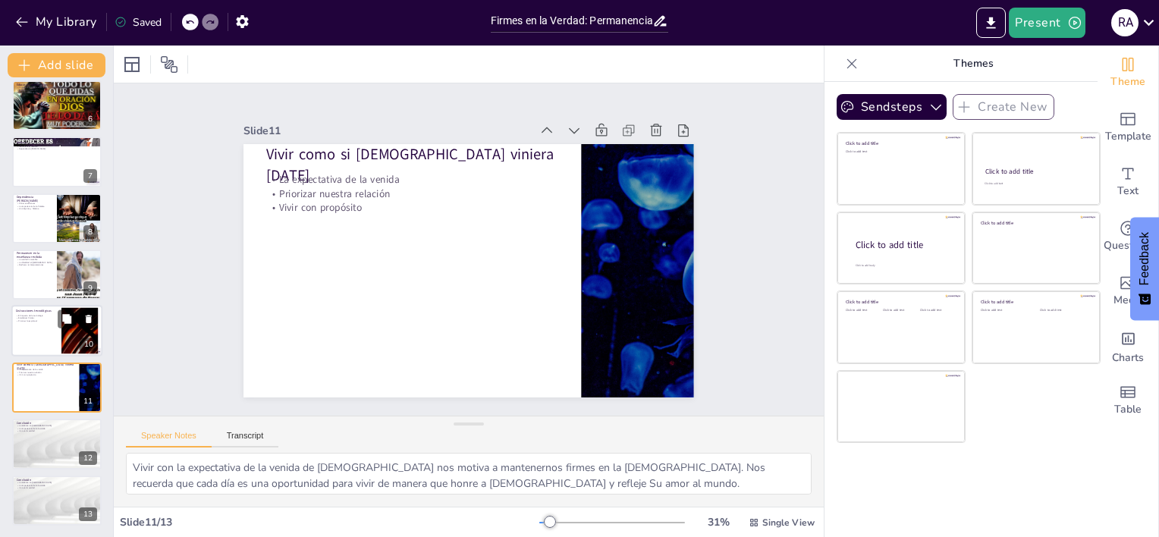
click at [33, 320] on p "Priorizar lo espiritual" at bounding box center [36, 321] width 41 height 3
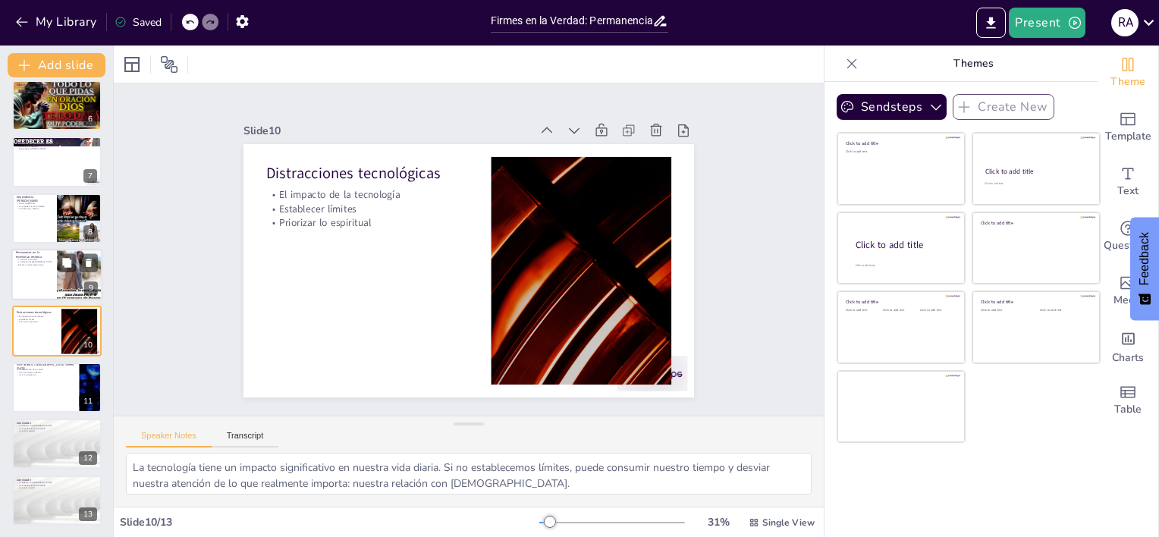
click at [36, 281] on div at bounding box center [56, 275] width 91 height 52
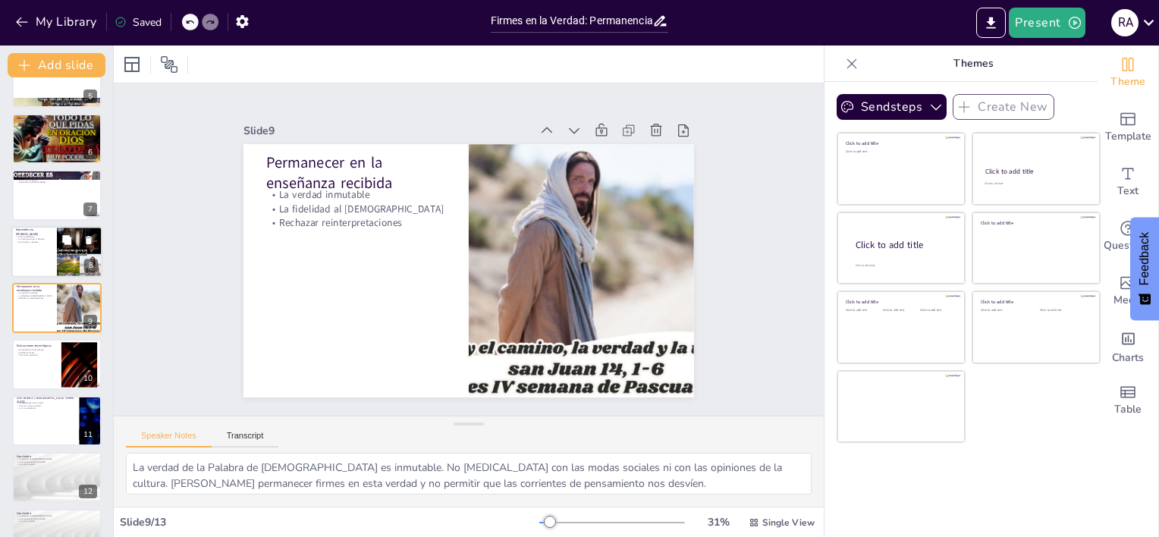
click at [39, 246] on div at bounding box center [56, 252] width 91 height 52
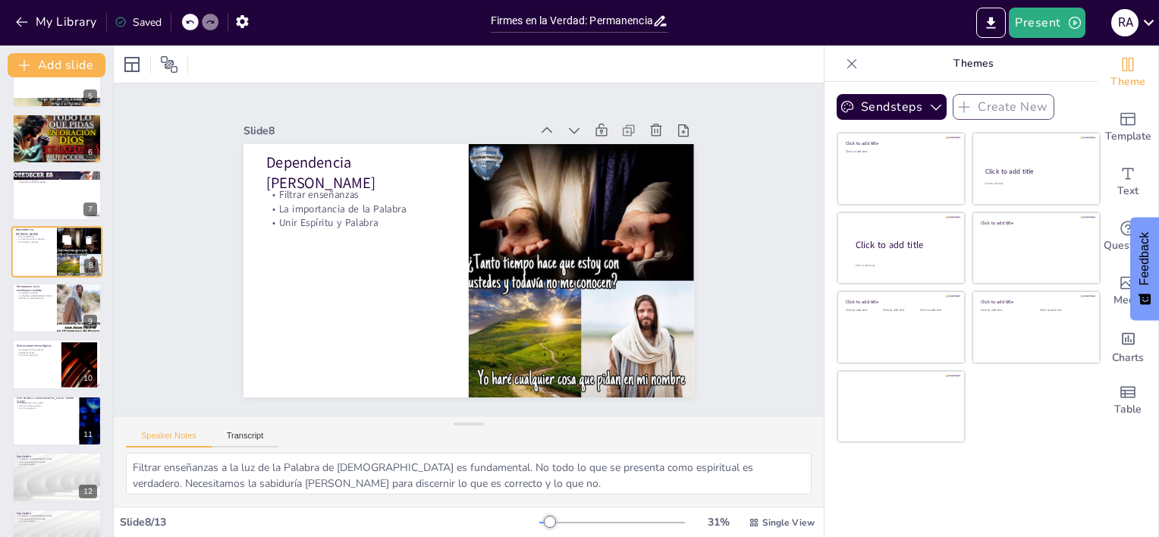
scroll to position [203, 0]
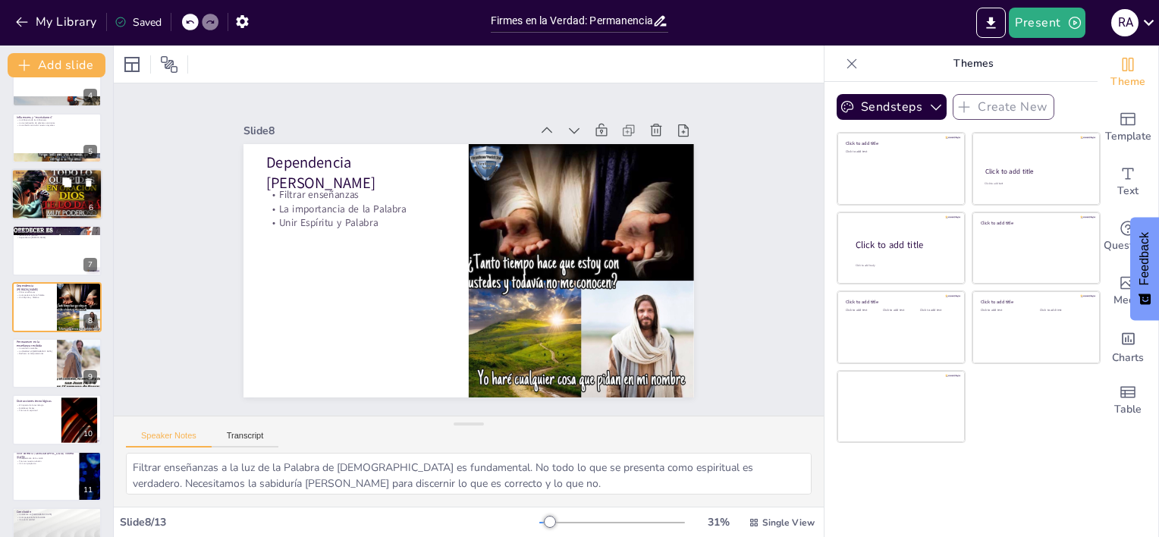
click at [39, 204] on div at bounding box center [56, 194] width 91 height 68
type textarea "La educación [DEMOGRAPHIC_DATA] es fundamental para formar la [DEMOGRAPHIC_DATA…"
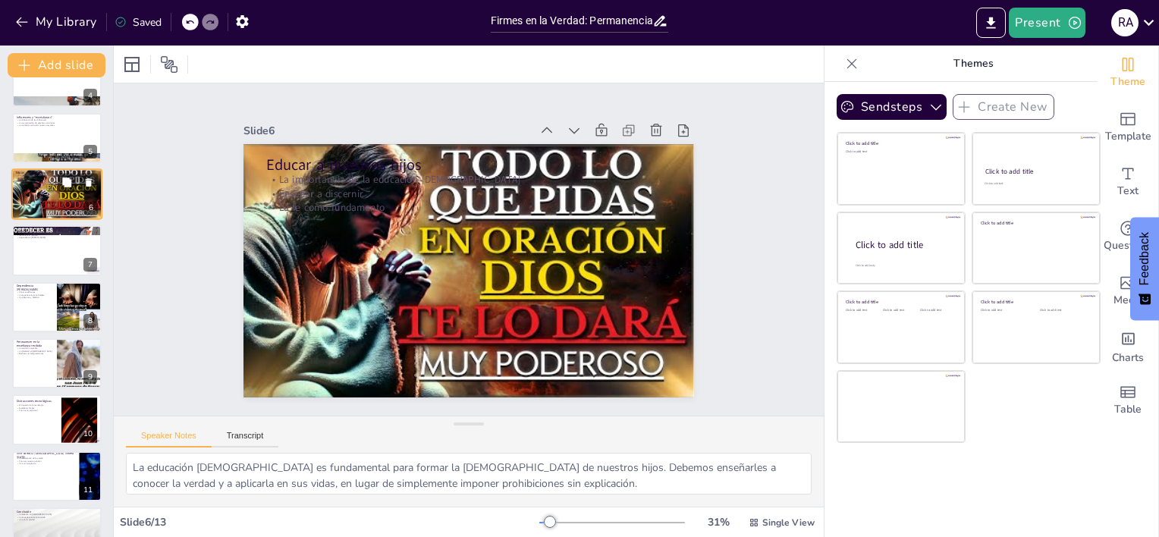
scroll to position [90, 0]
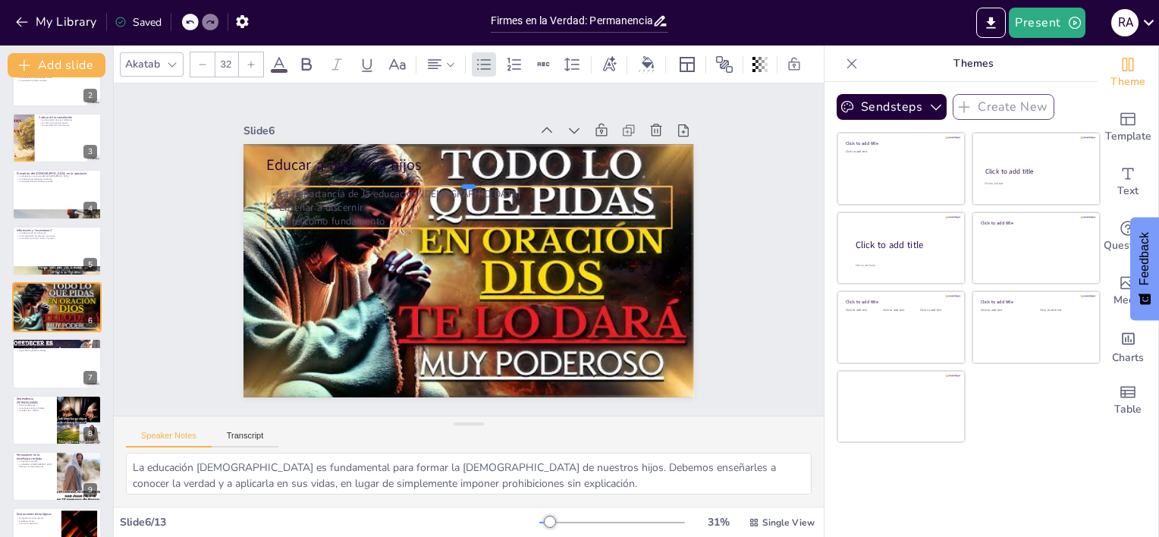
drag, startPoint x: 331, startPoint y: 167, endPoint x: 331, endPoint y: 179, distance: 12.1
click at [360, 179] on div at bounding box center [515, 198] width 310 height 280
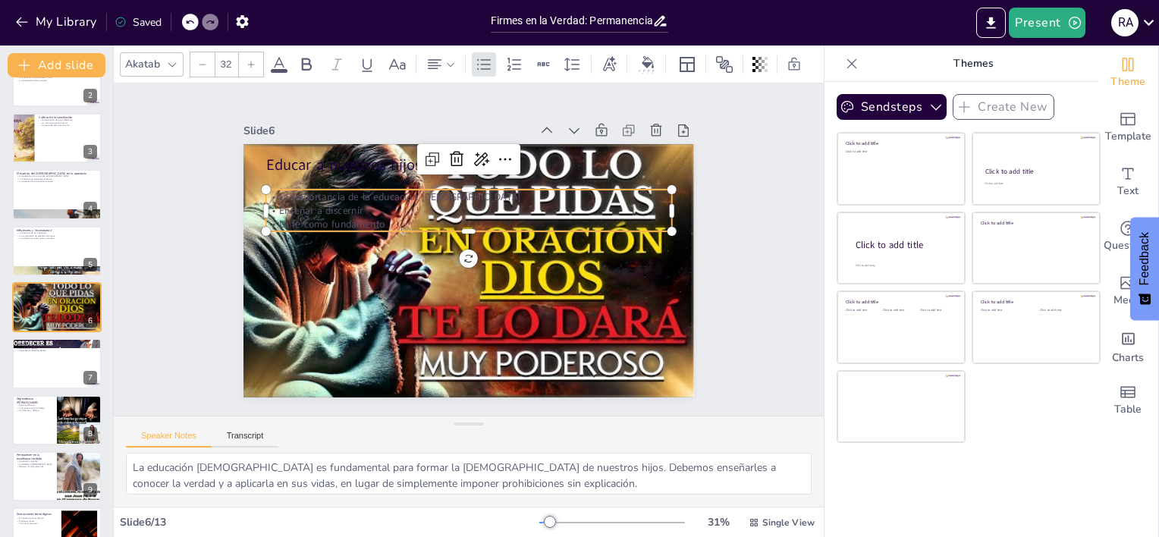
click at [1146, 22] on icon at bounding box center [1148, 23] width 11 height 6
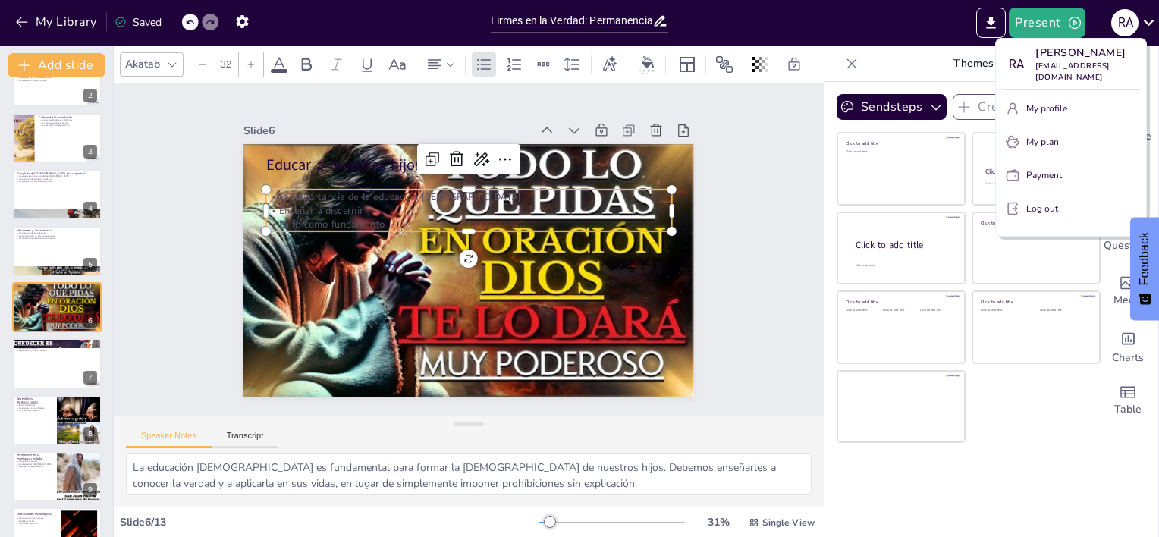
click at [1041, 202] on p "Log out" at bounding box center [1042, 209] width 32 height 14
